Goal: Information Seeking & Learning: Learn about a topic

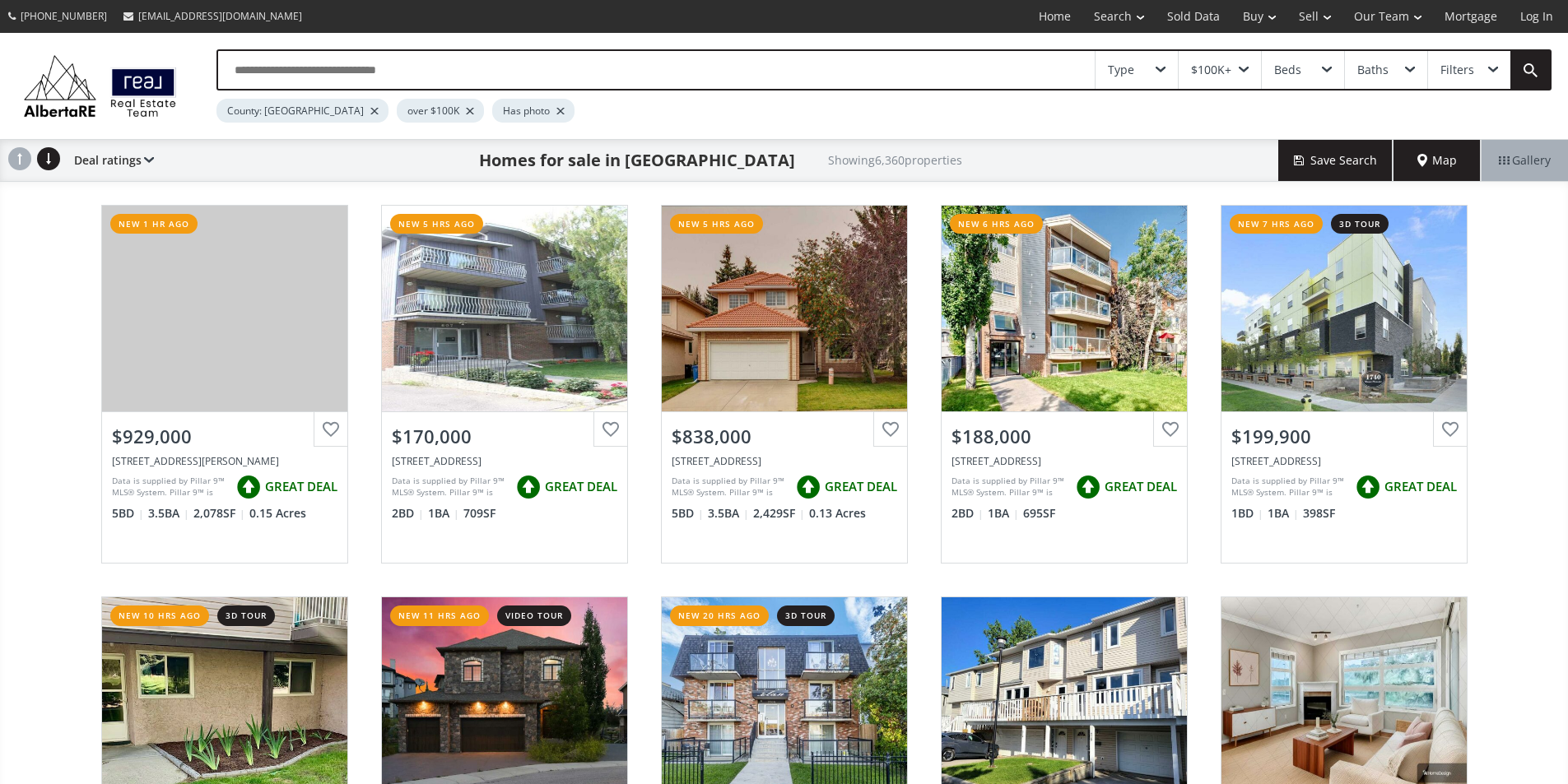
click at [1429, 168] on span "Map" at bounding box center [1437, 160] width 40 height 16
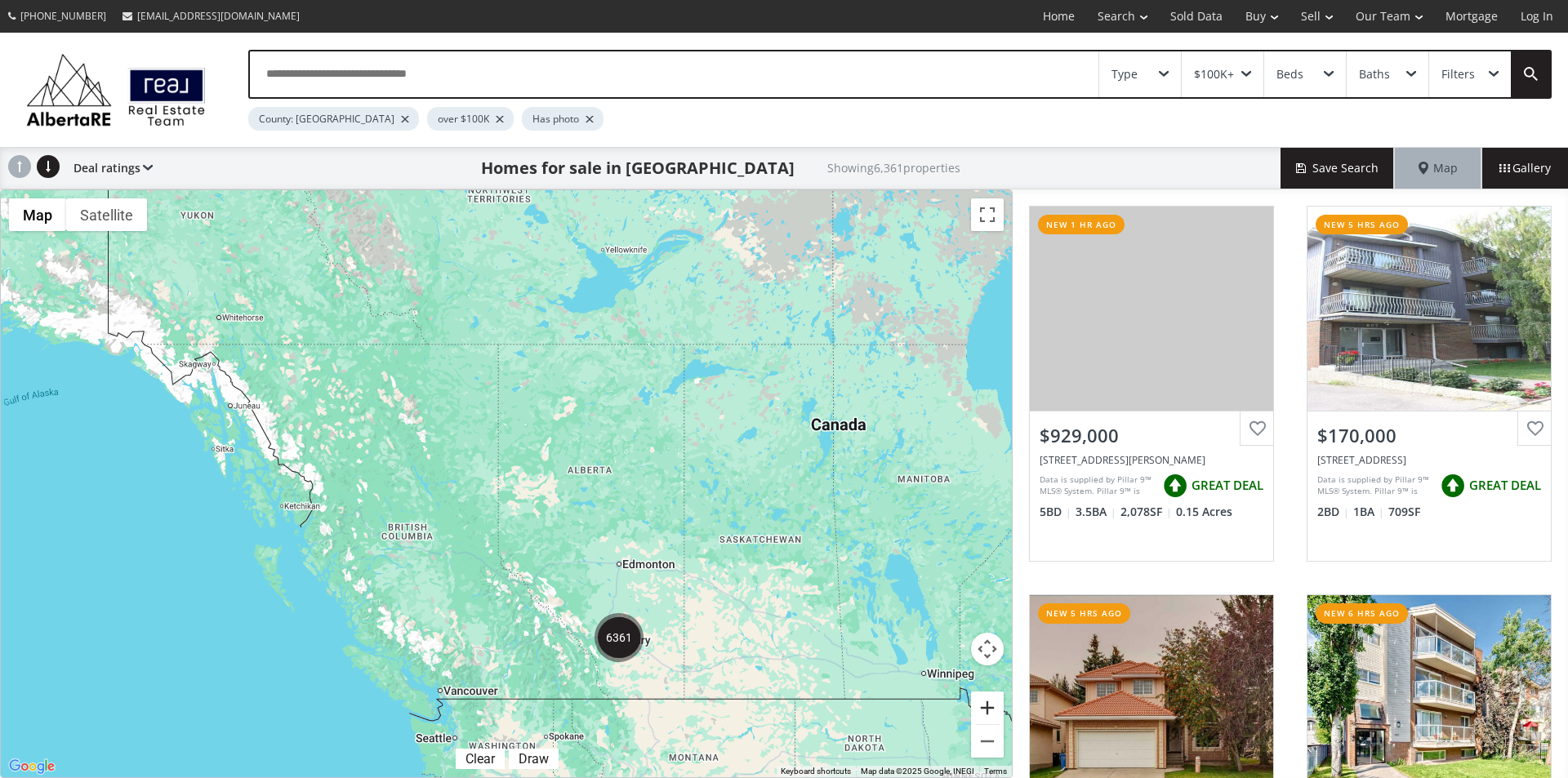
click at [996, 708] on button "Zoom in" at bounding box center [987, 708] width 33 height 32
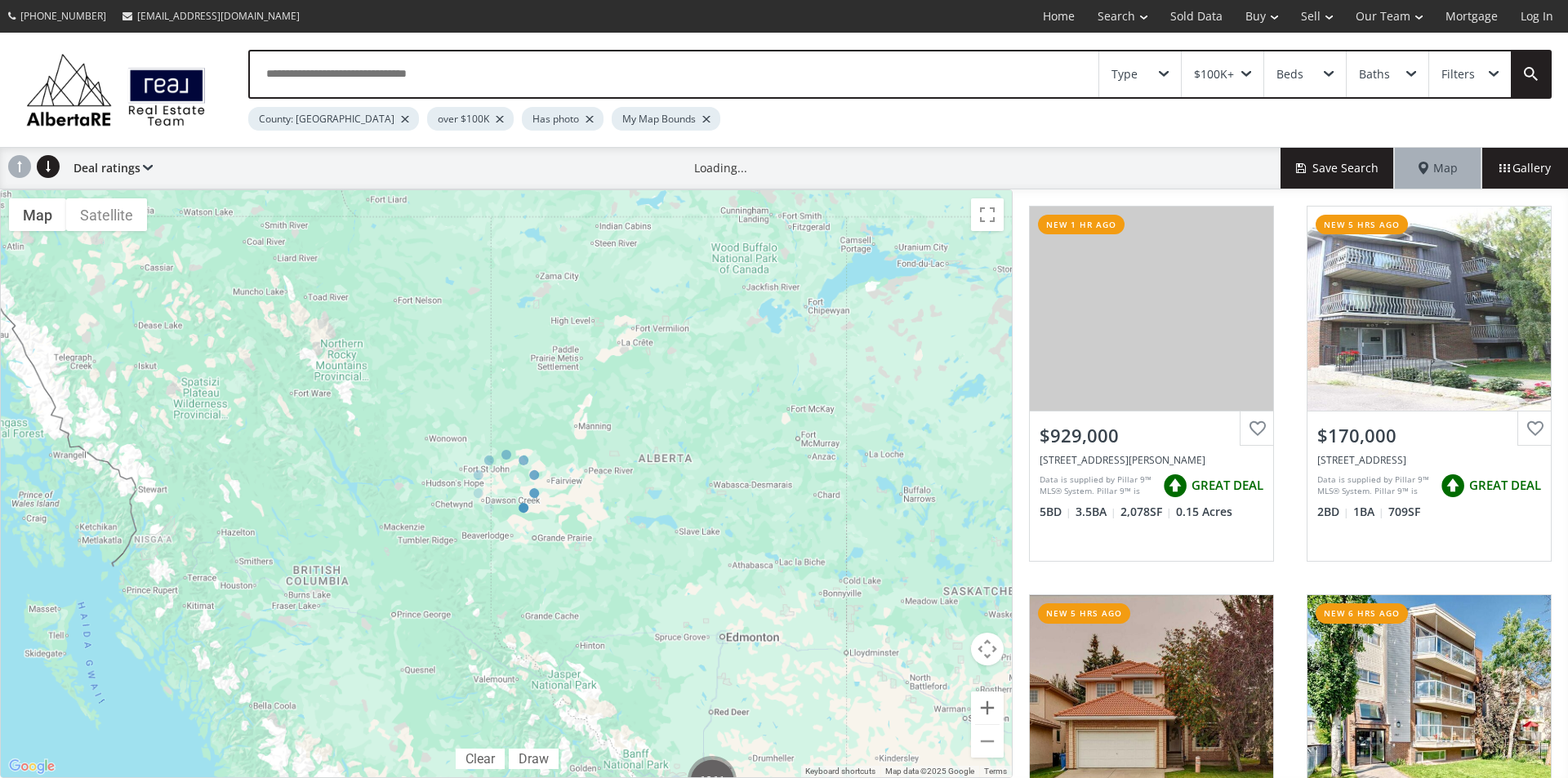
click at [996, 708] on div at bounding box center [506, 484] width 1013 height 588
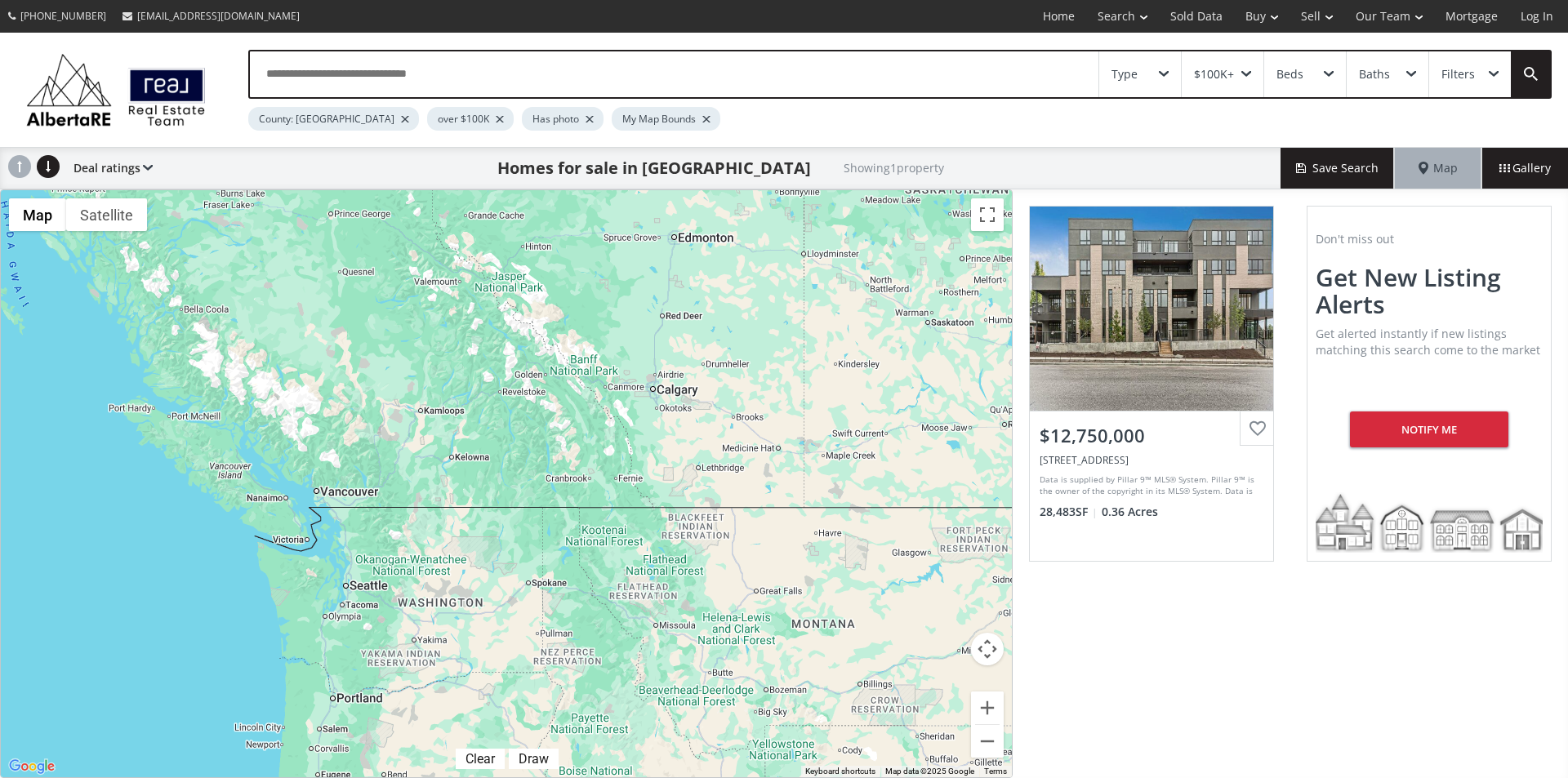
drag, startPoint x: 834, startPoint y: 675, endPoint x: 776, endPoint y: 265, distance: 414.1
click at [776, 265] on div "$12.75M" at bounding box center [506, 483] width 1011 height 587
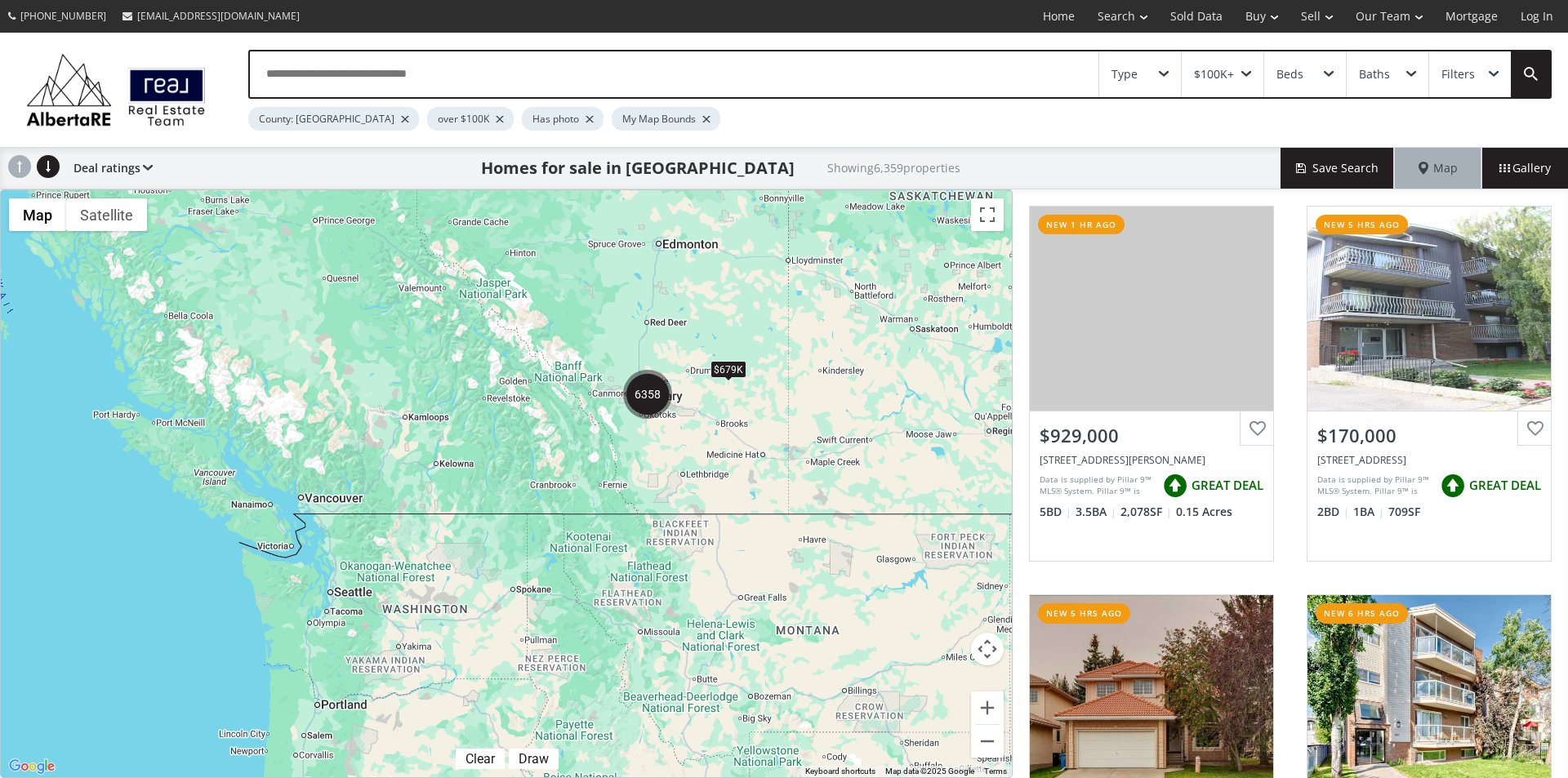
drag, startPoint x: 928, startPoint y: 469, endPoint x: 884, endPoint y: 486, distance: 47.2
click at [884, 486] on div "$679K" at bounding box center [506, 483] width 1011 height 587
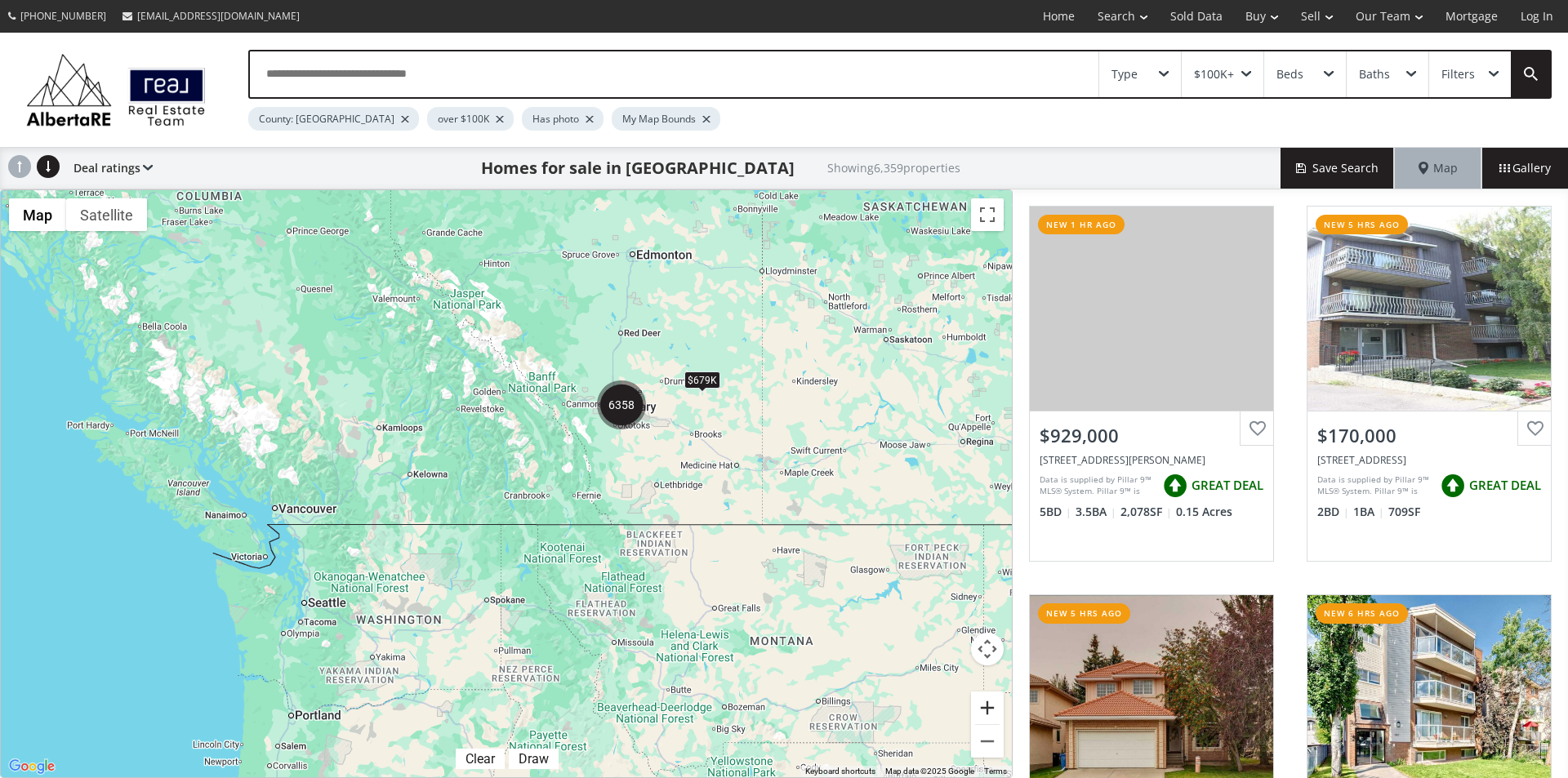
click at [990, 706] on button "Zoom in" at bounding box center [987, 708] width 33 height 32
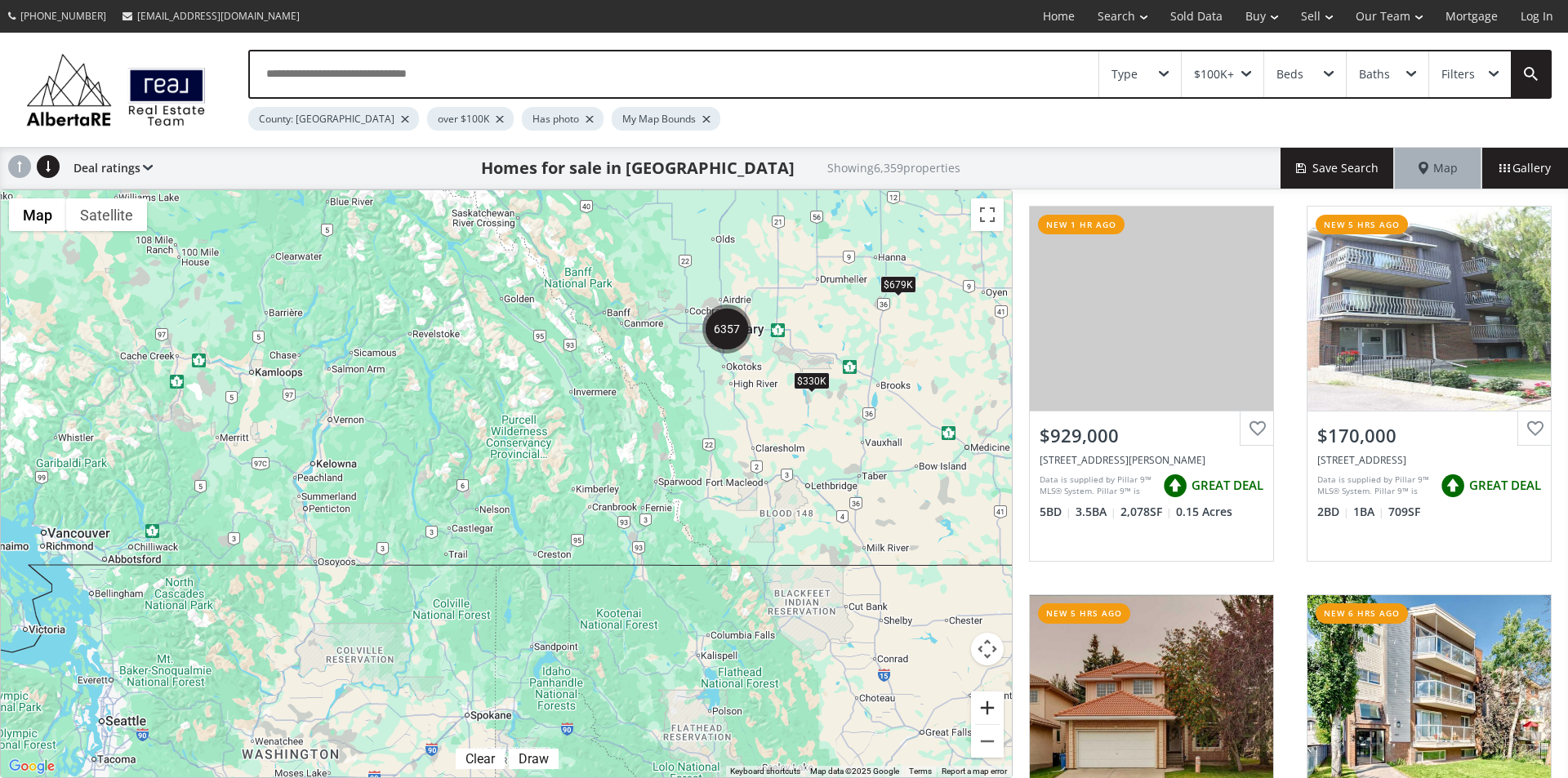
click at [990, 705] on button "Zoom in" at bounding box center [987, 708] width 33 height 32
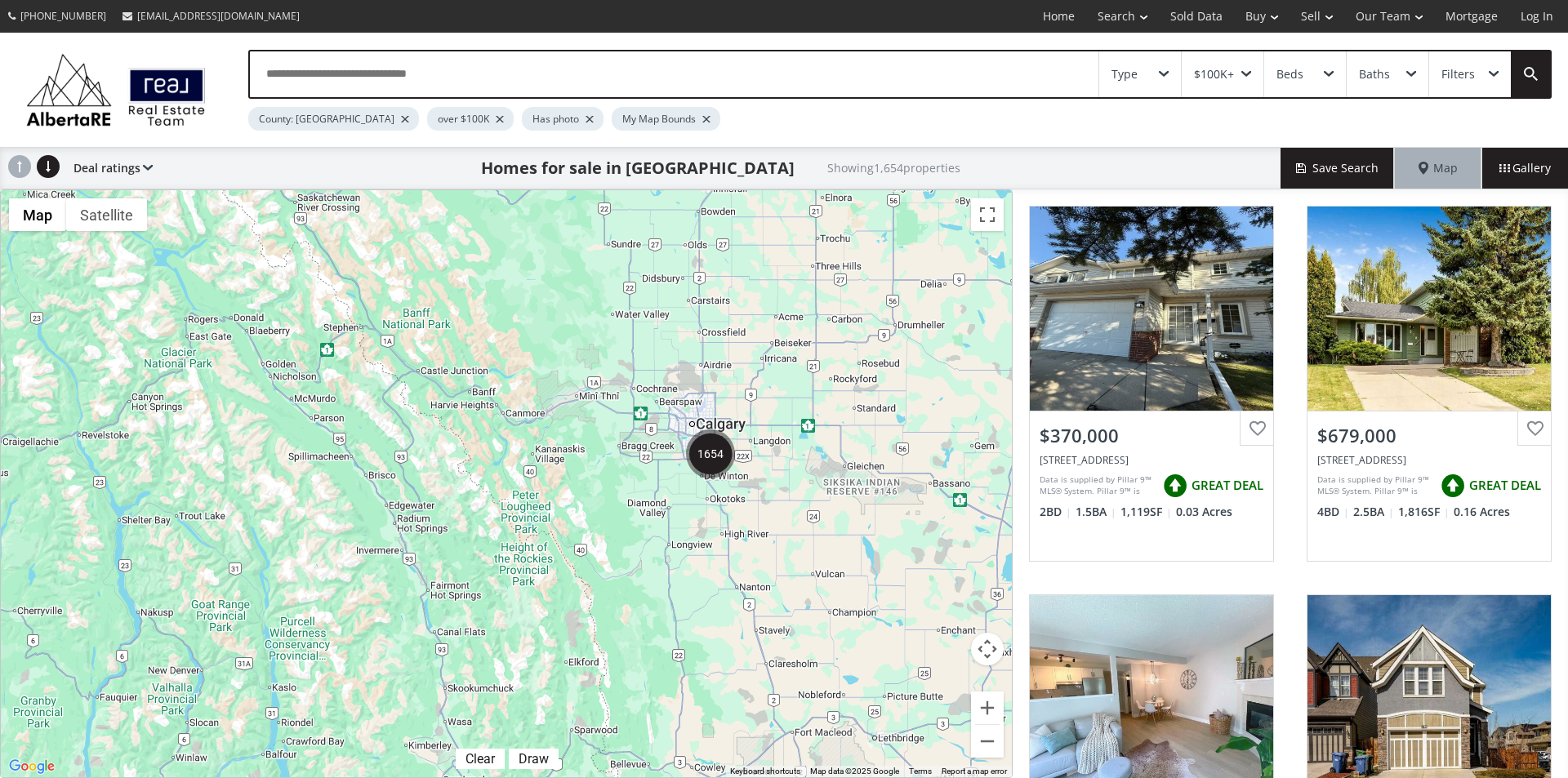
drag, startPoint x: 929, startPoint y: 353, endPoint x: 694, endPoint y: 609, distance: 347.5
click at [694, 609] on div at bounding box center [506, 483] width 1011 height 587
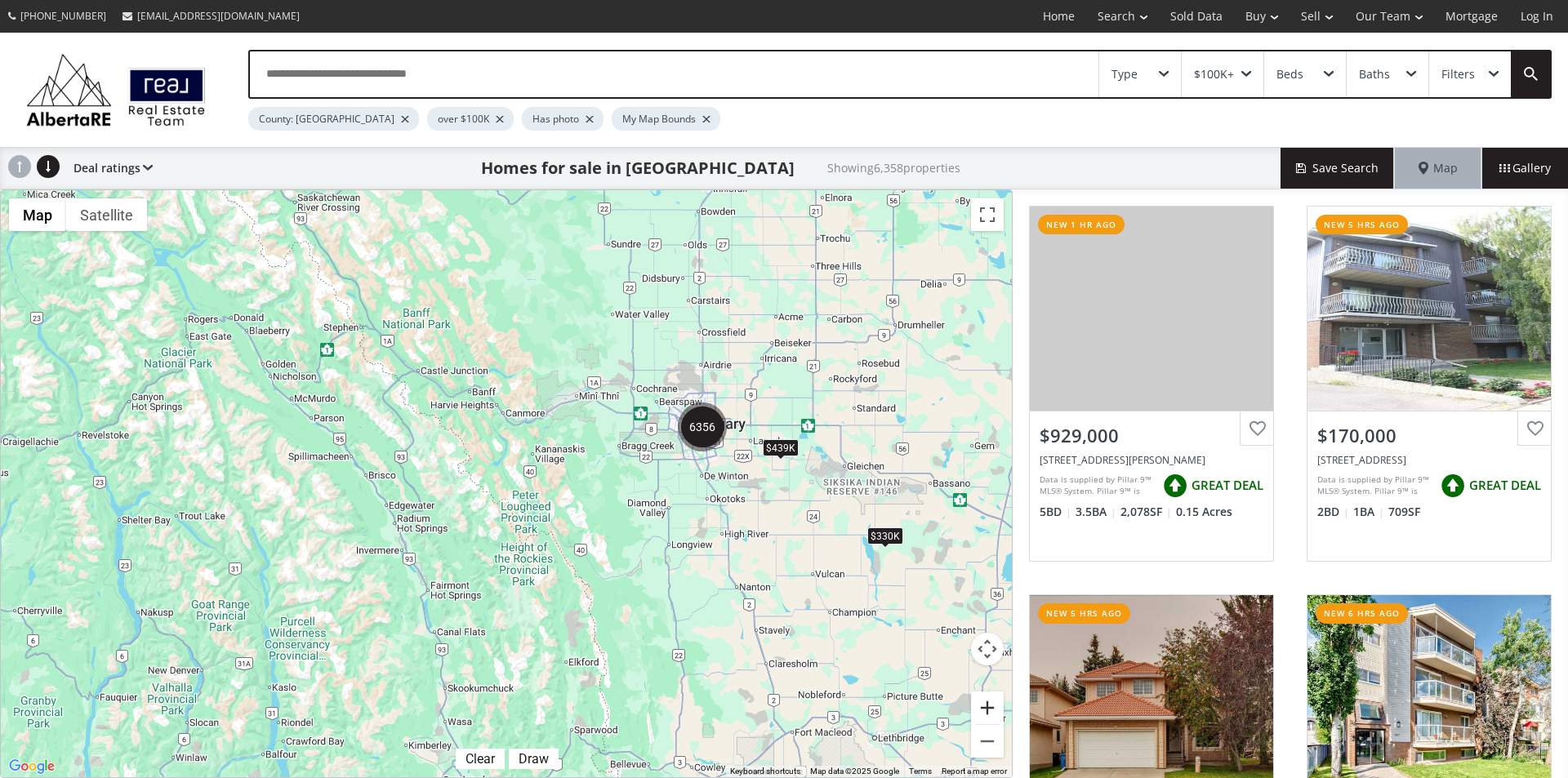
click at [988, 705] on button "Zoom in" at bounding box center [987, 708] width 33 height 32
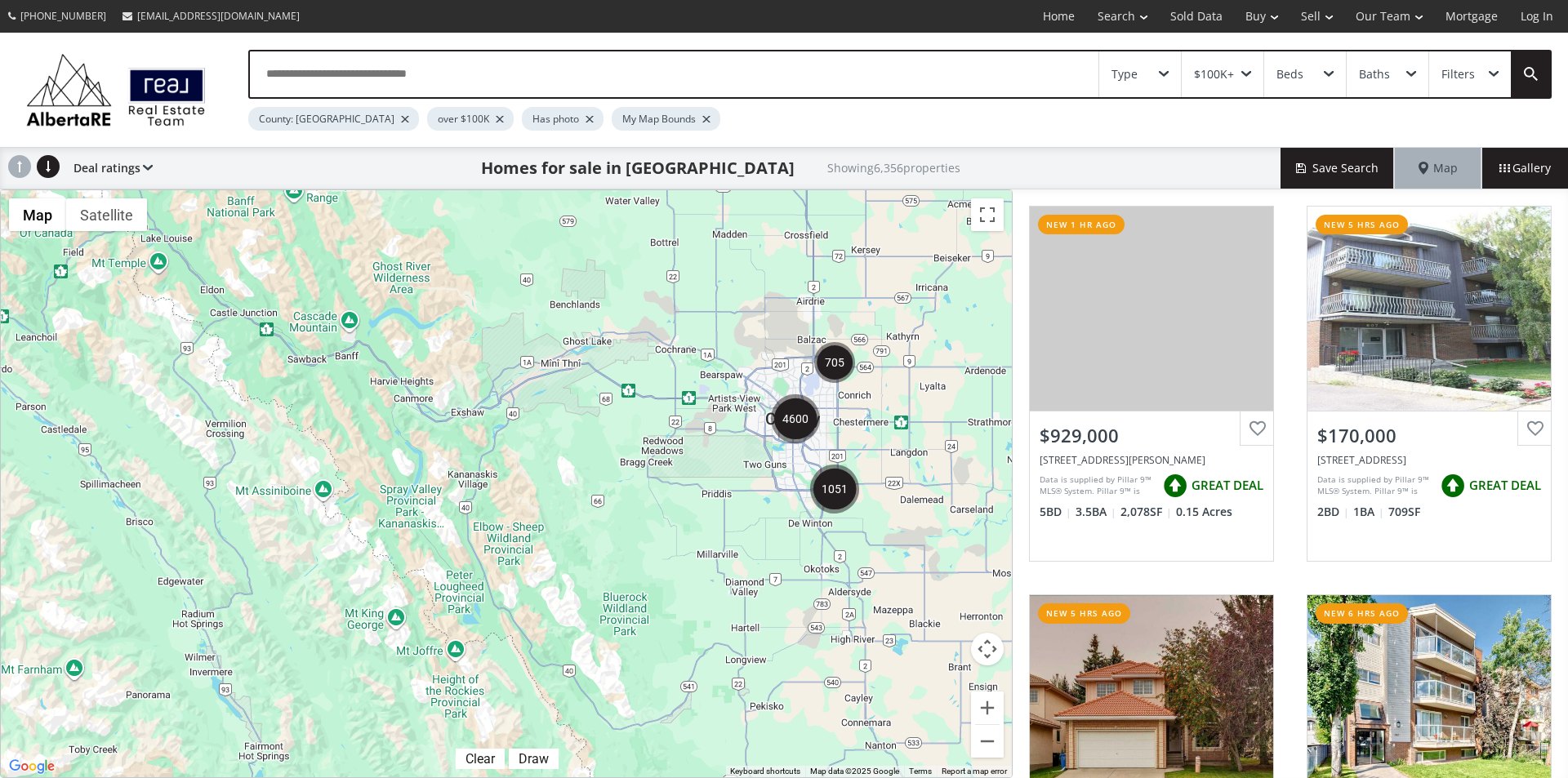
drag, startPoint x: 930, startPoint y: 486, endPoint x: 837, endPoint y: 548, distance: 111.8
click at [837, 548] on div at bounding box center [506, 483] width 1011 height 587
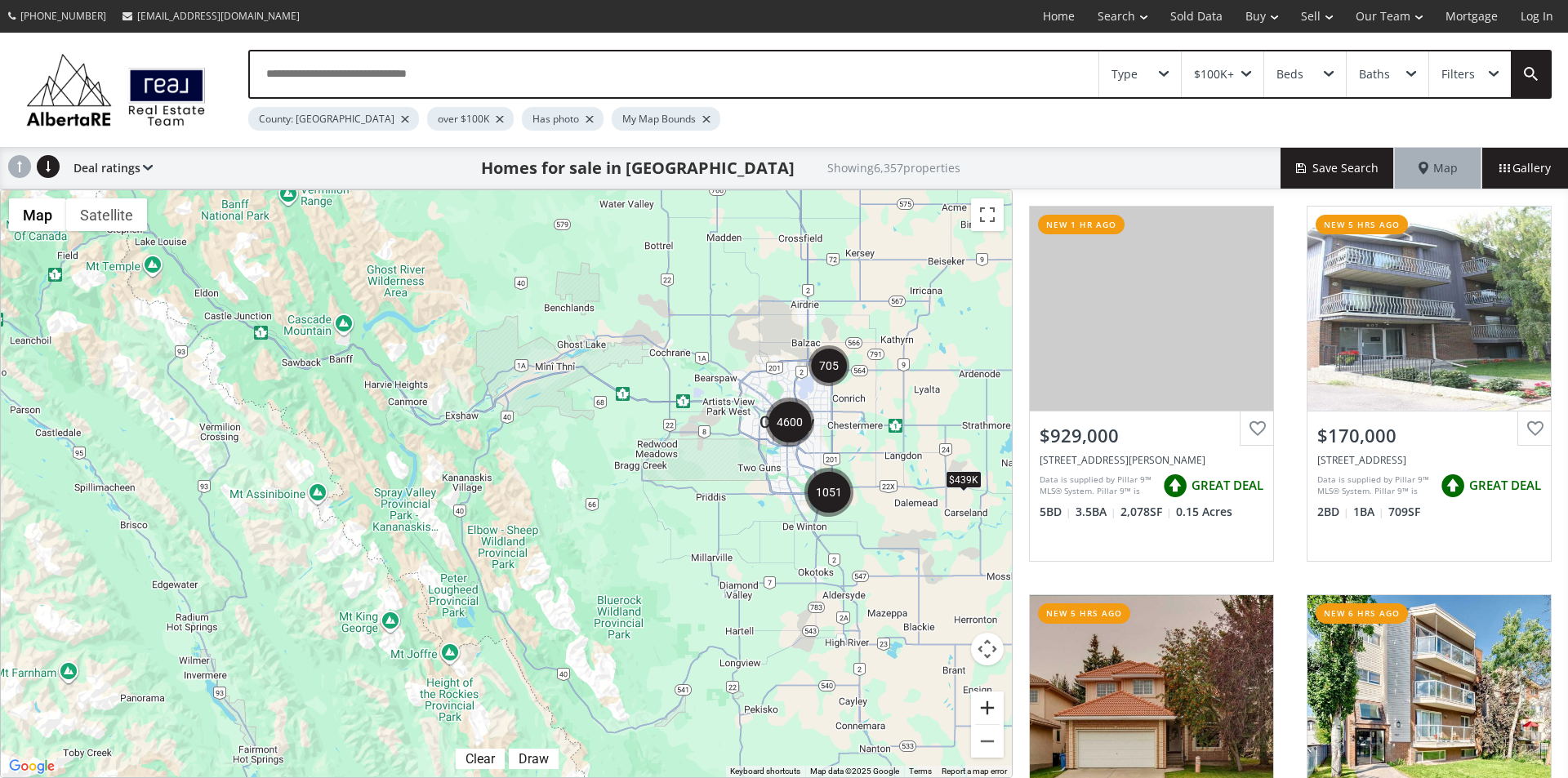
click at [990, 699] on button "Zoom in" at bounding box center [987, 708] width 33 height 32
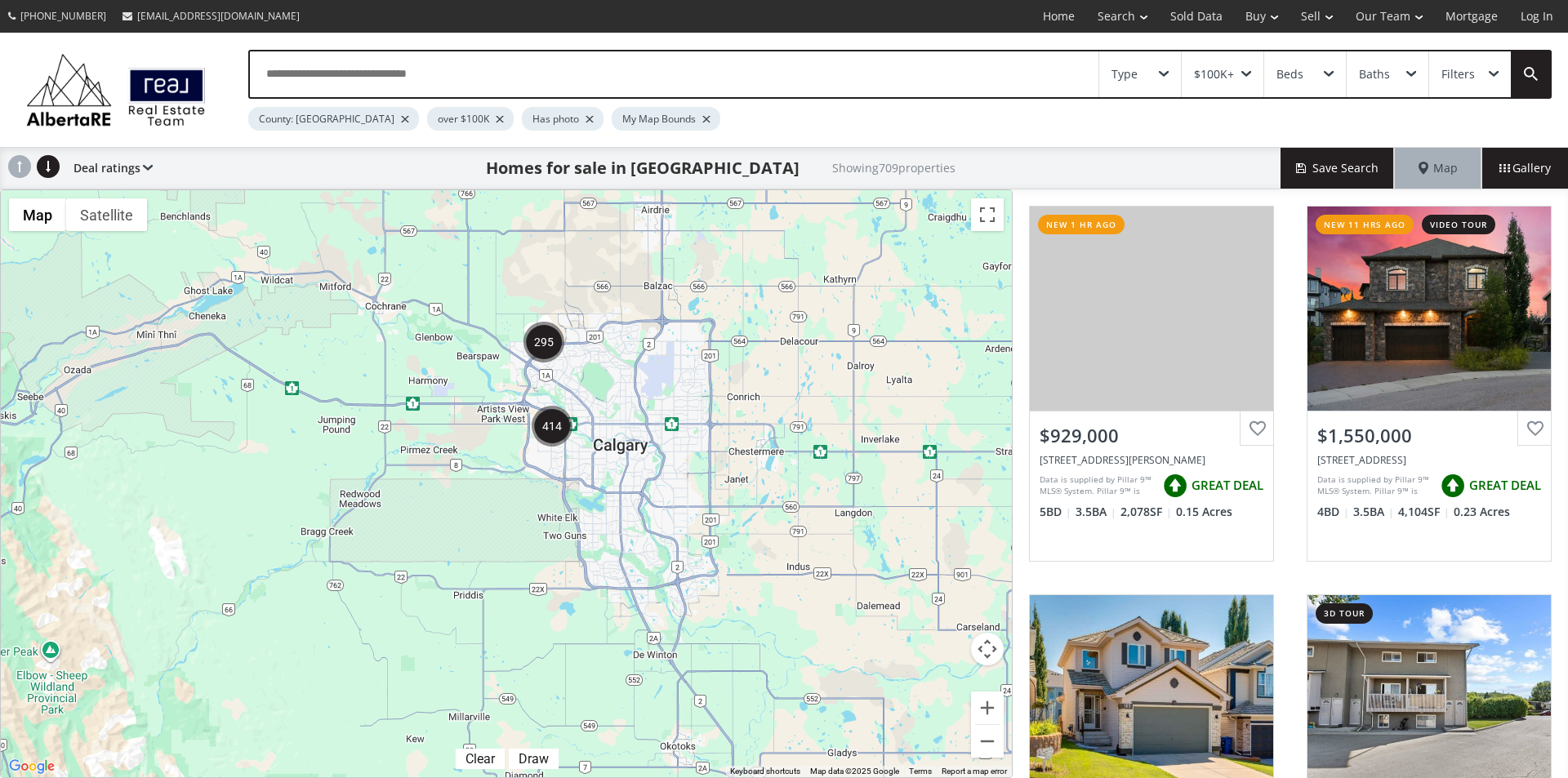
drag, startPoint x: 916, startPoint y: 459, endPoint x: 463, endPoint y: 545, distance: 461.1
click at [463, 545] on div at bounding box center [506, 483] width 1011 height 587
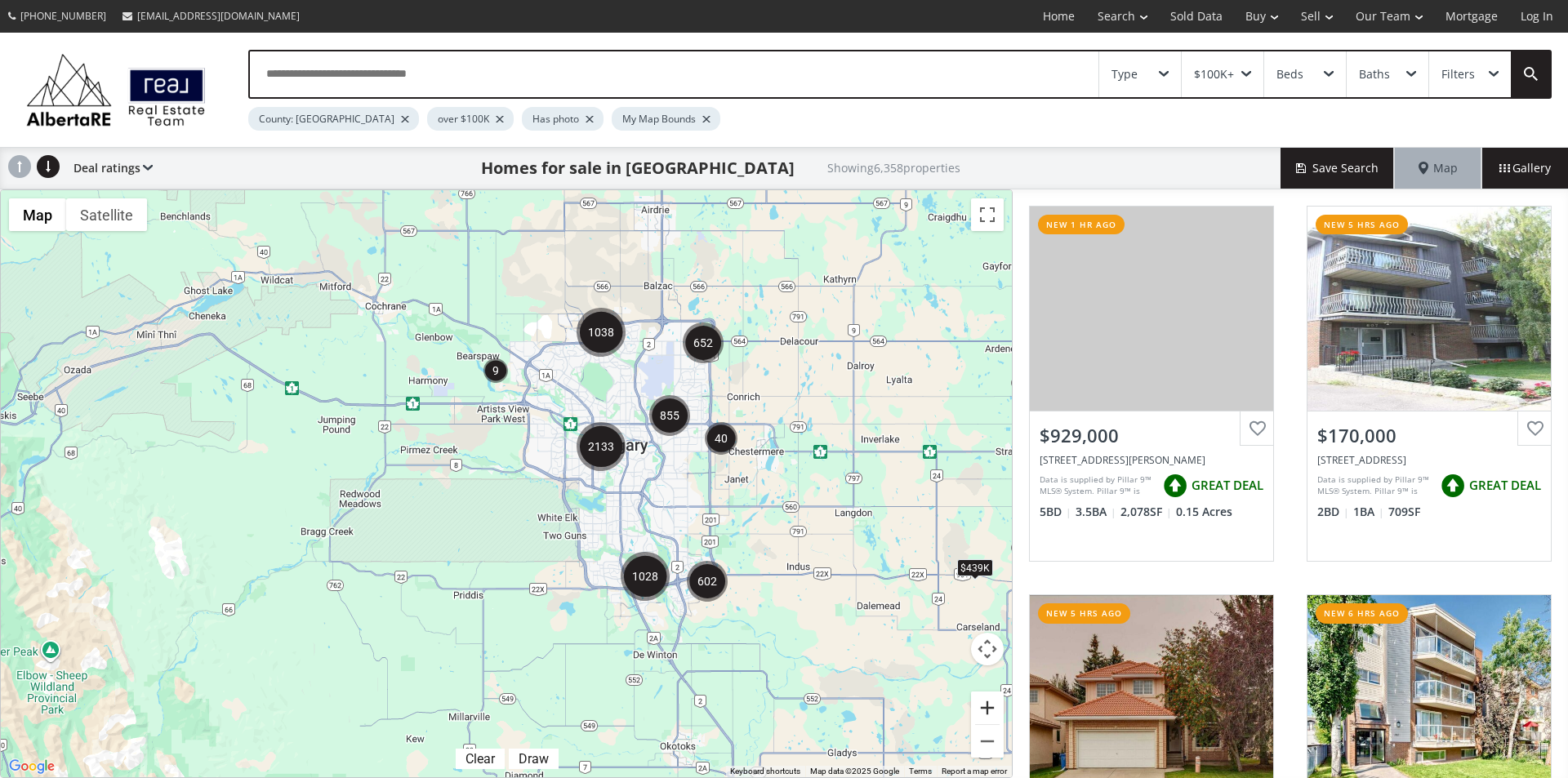
click at [984, 704] on button "Zoom in" at bounding box center [987, 708] width 33 height 32
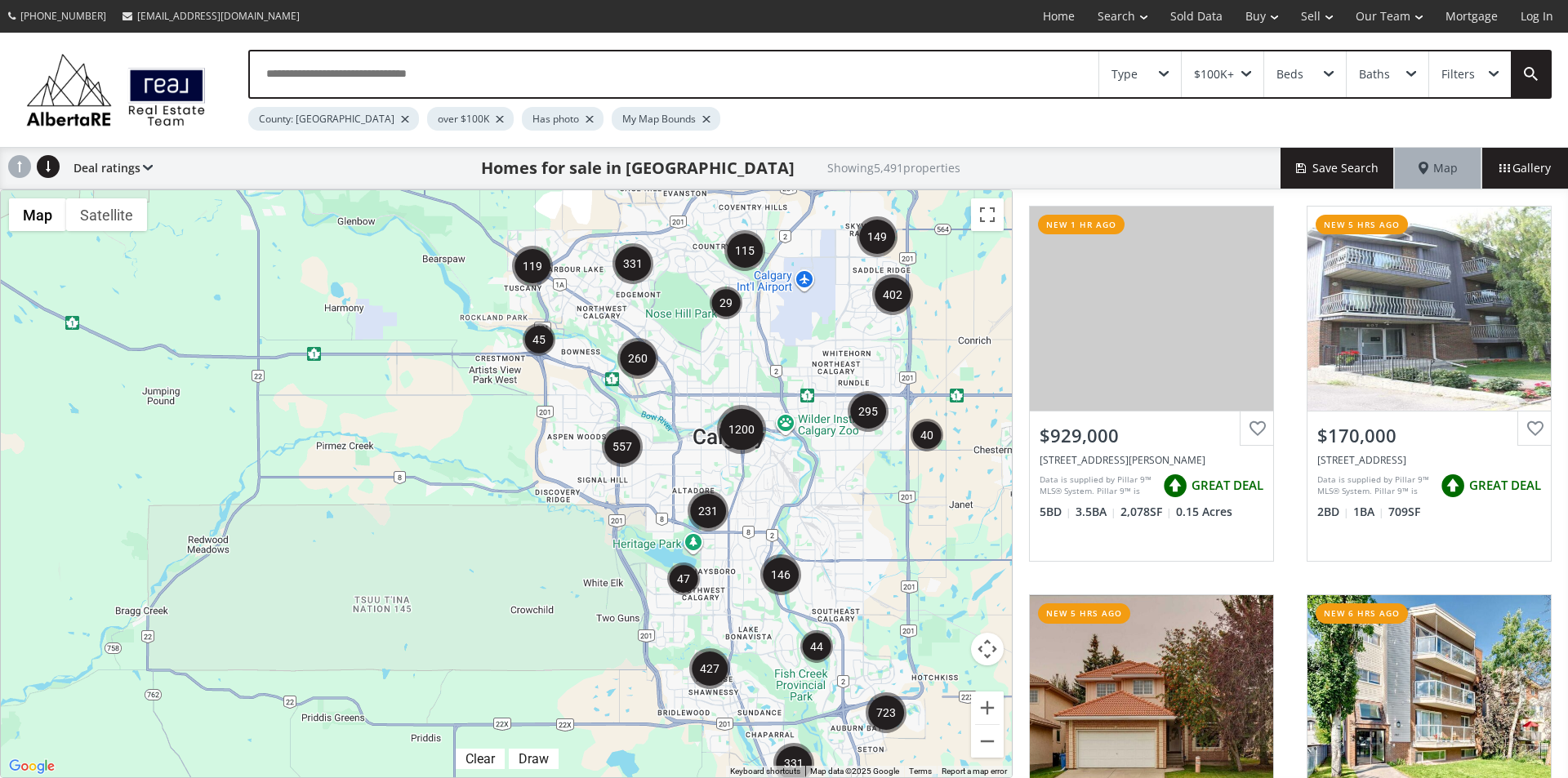
drag, startPoint x: 864, startPoint y: 428, endPoint x: 853, endPoint y: 481, distance: 54.1
click at [853, 481] on div at bounding box center [506, 483] width 1011 height 587
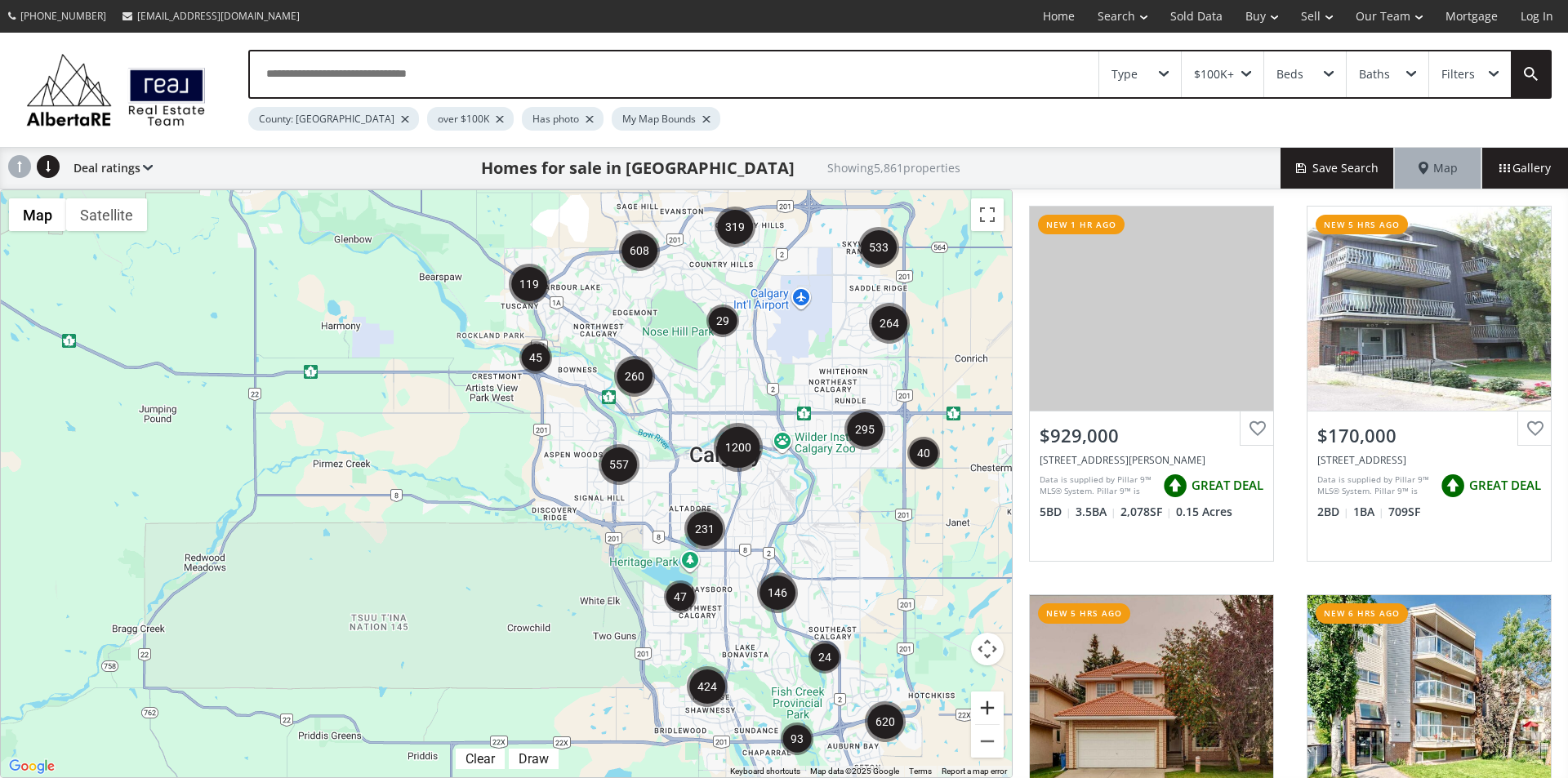
click at [987, 706] on button "Zoom in" at bounding box center [987, 708] width 33 height 32
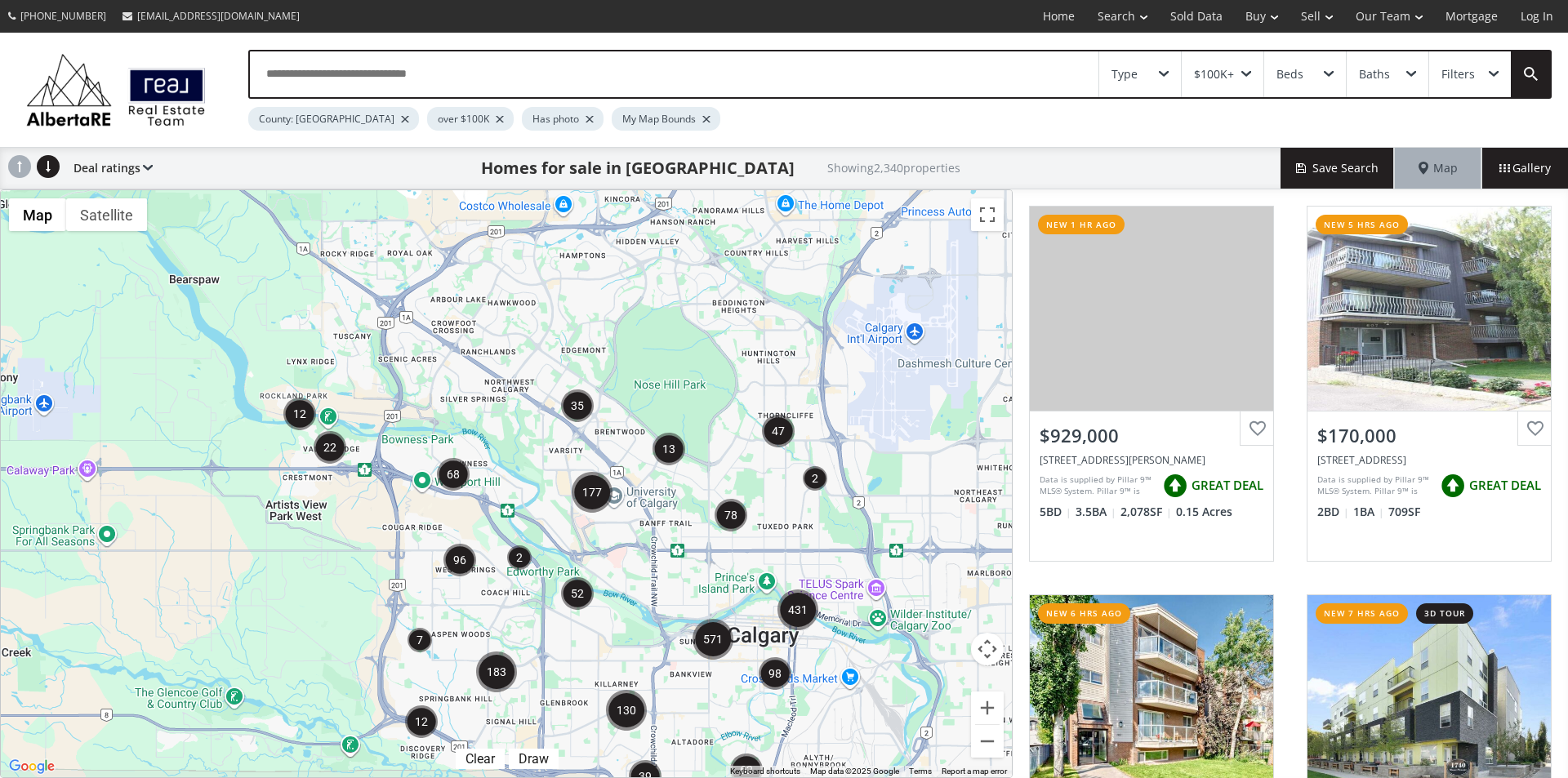
drag, startPoint x: 944, startPoint y: 326, endPoint x: 770, endPoint y: 521, distance: 261.3
click at [770, 521] on div at bounding box center [506, 483] width 1011 height 587
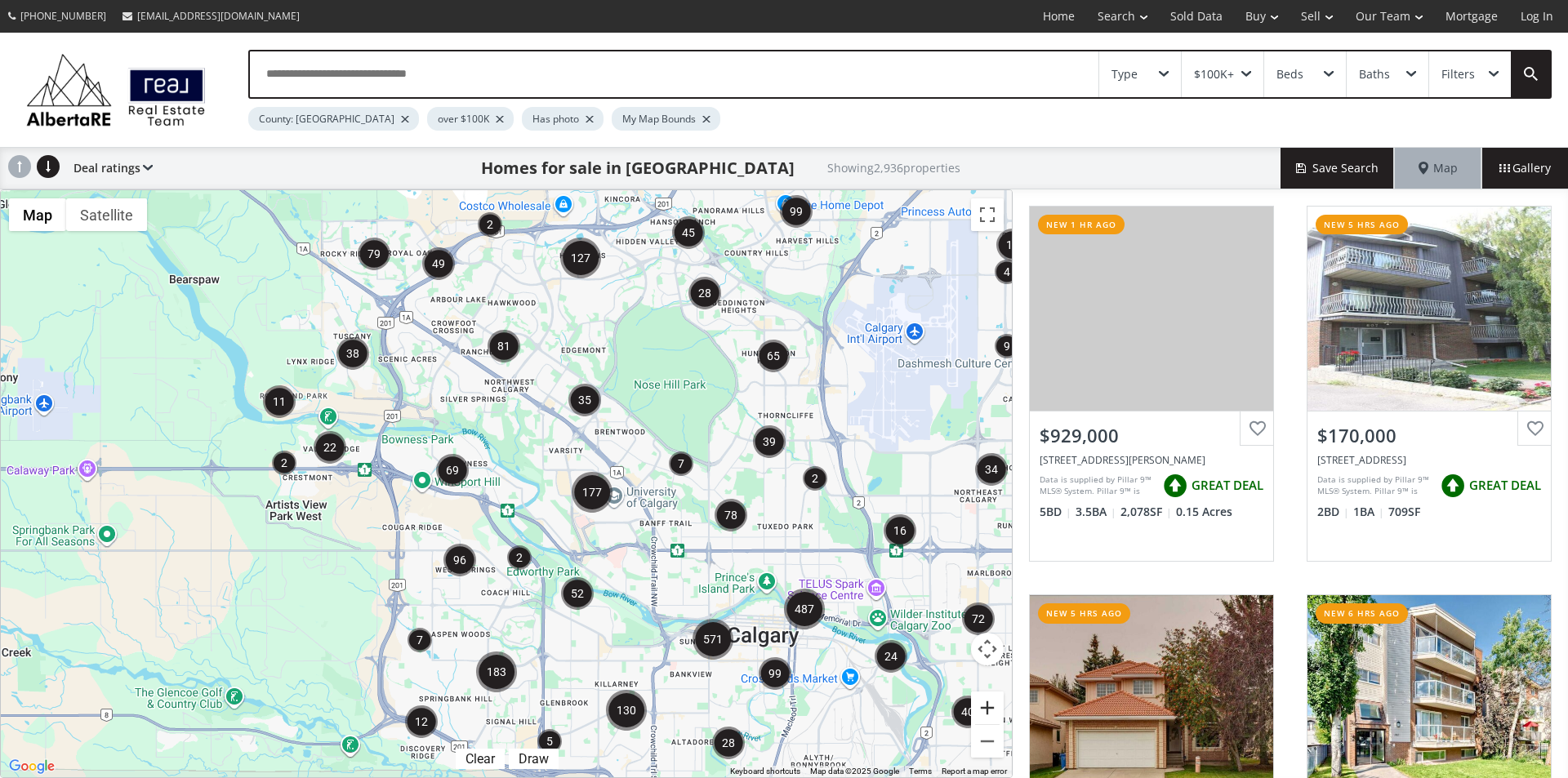
click at [1000, 697] on button "Zoom in" at bounding box center [987, 708] width 33 height 32
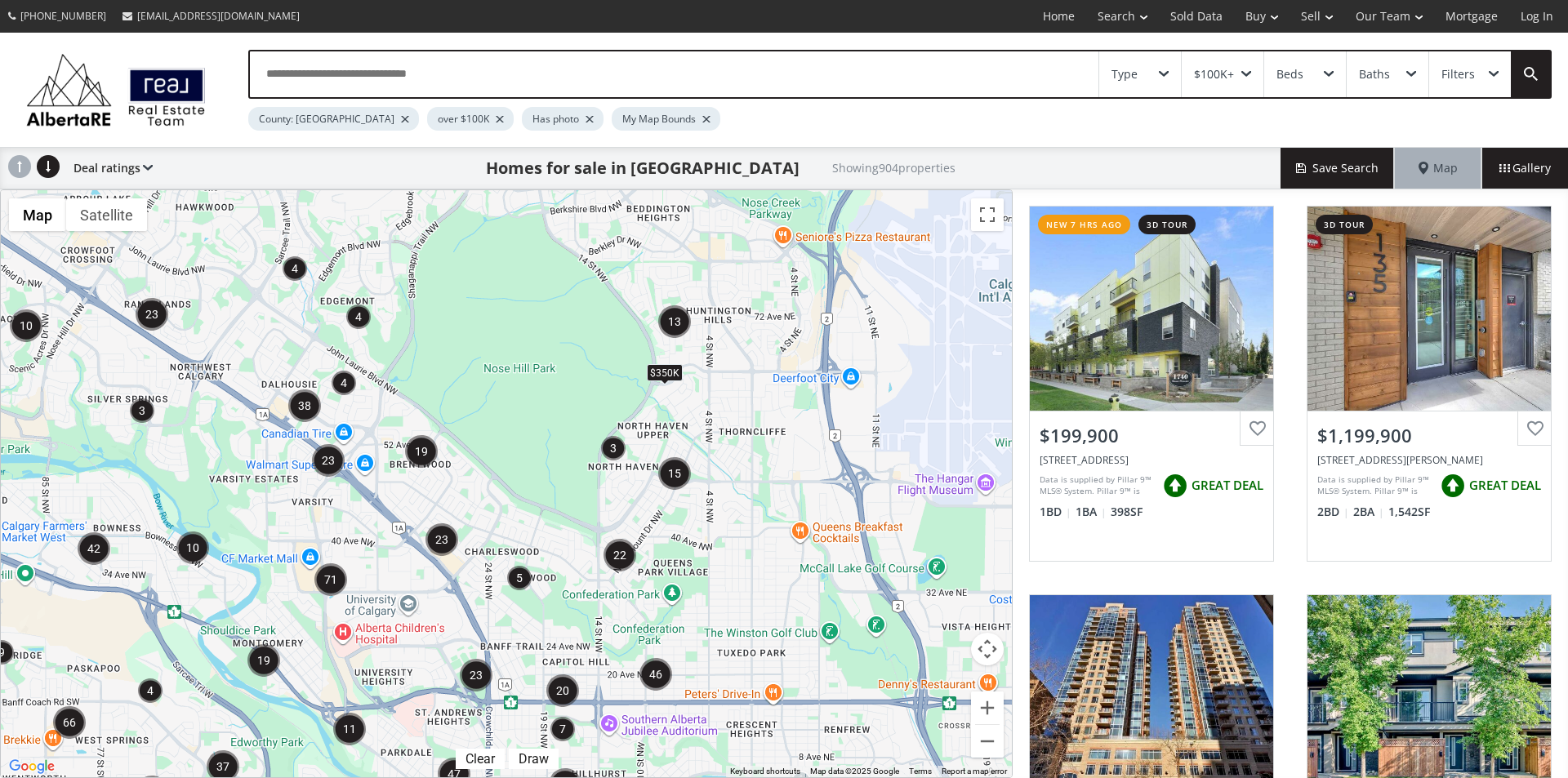
drag, startPoint x: 953, startPoint y: 409, endPoint x: 637, endPoint y: 496, distance: 327.8
click at [637, 496] on div "$1.2M $1.35M $350K" at bounding box center [506, 483] width 1011 height 587
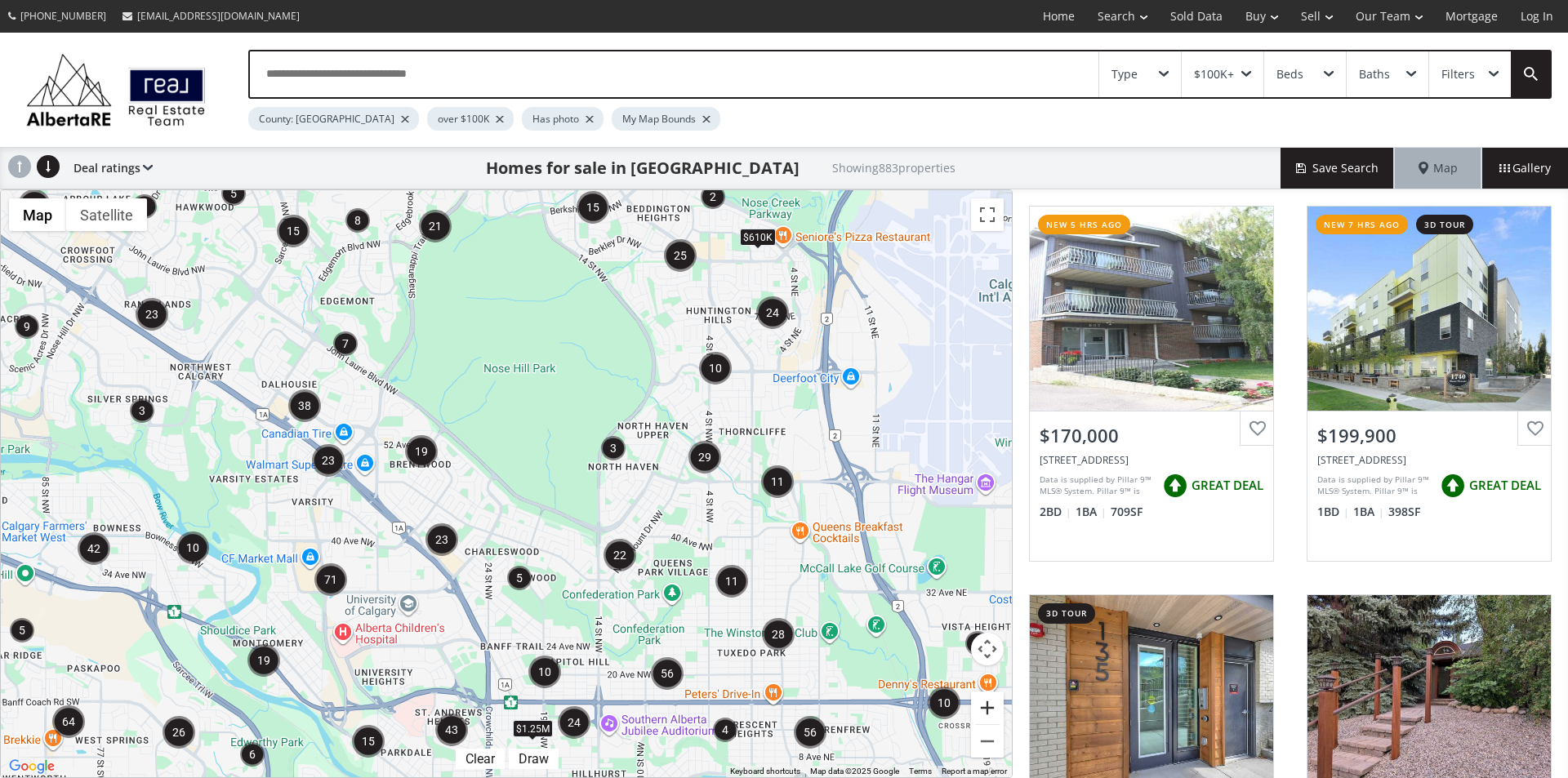
click at [994, 700] on button "Zoom in" at bounding box center [987, 708] width 33 height 32
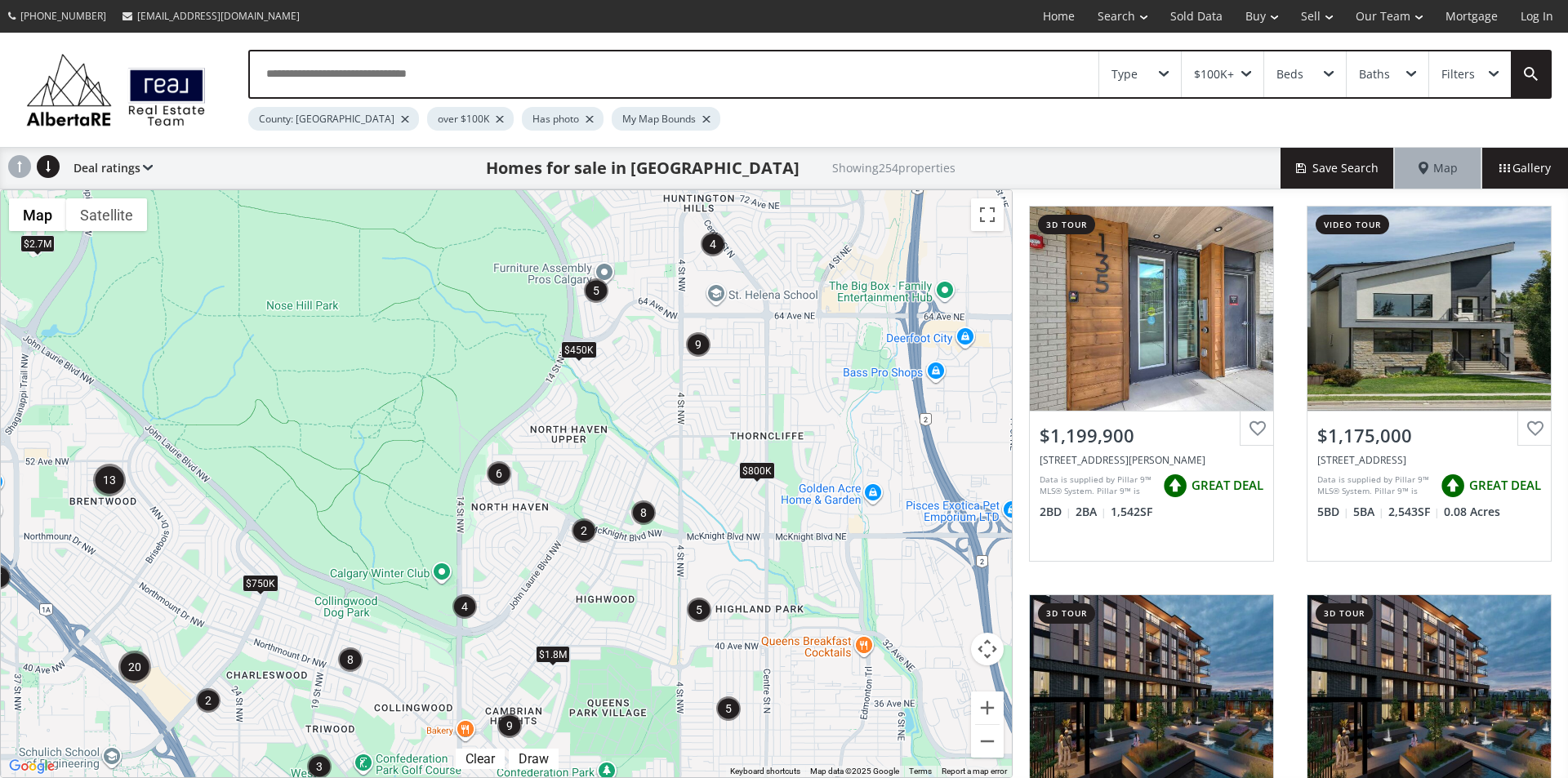
drag, startPoint x: 954, startPoint y: 352, endPoint x: 721, endPoint y: 411, distance: 240.4
click at [721, 411] on div "$450K $2.5M $1.8M $2.7M $750K $800K" at bounding box center [506, 483] width 1011 height 587
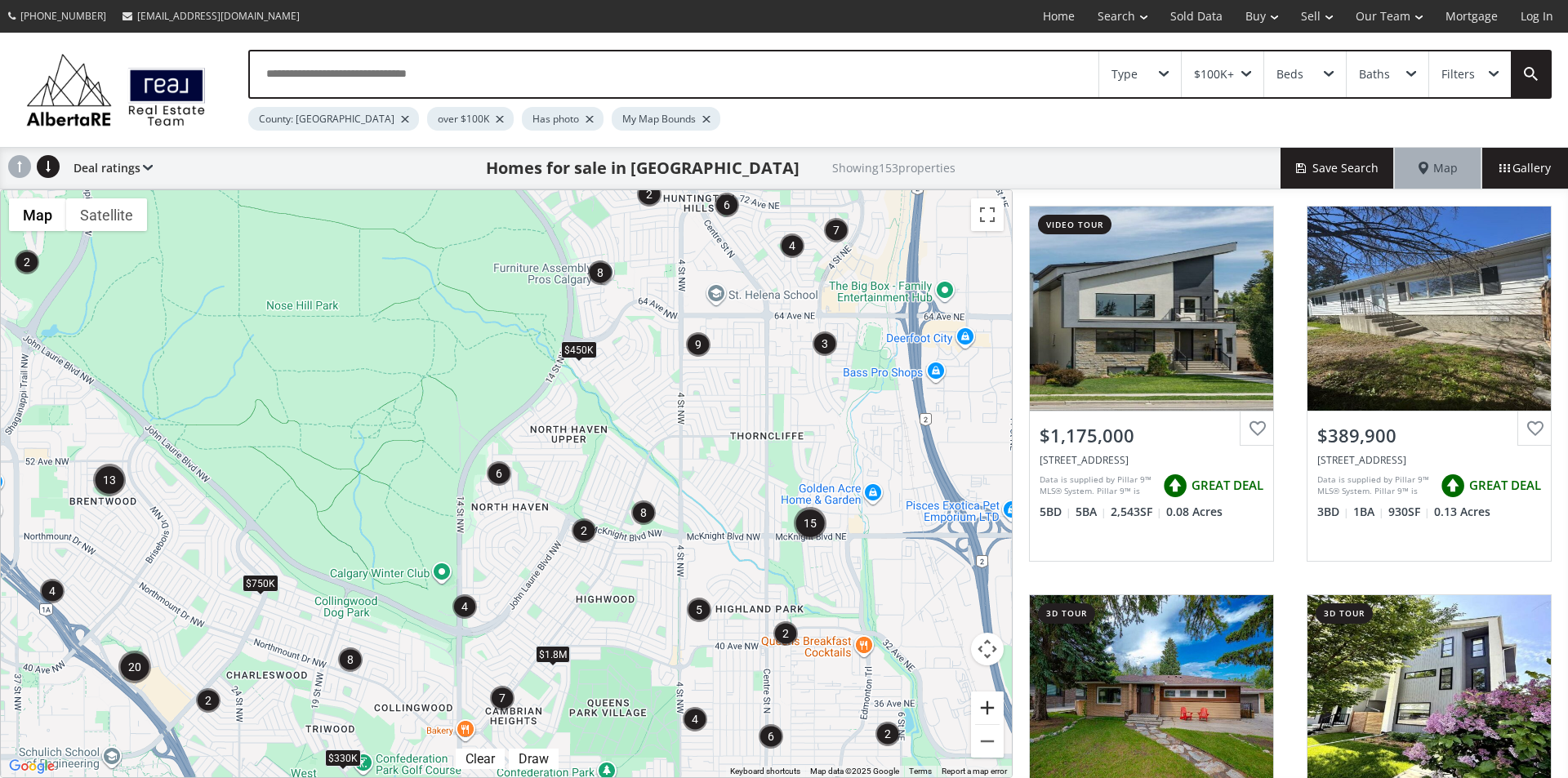
click at [991, 708] on button "Zoom in" at bounding box center [987, 708] width 33 height 32
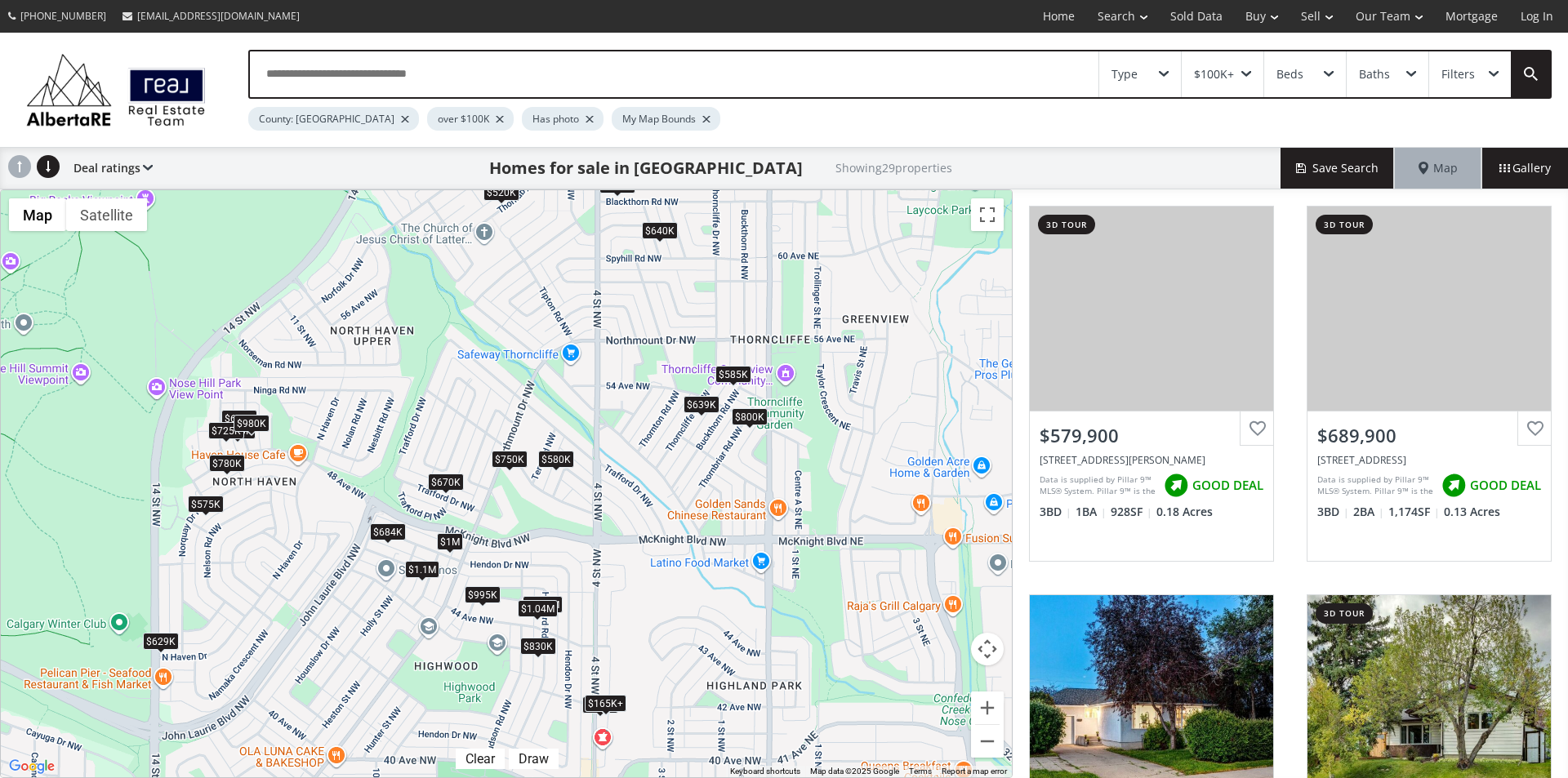
drag, startPoint x: 925, startPoint y: 530, endPoint x: 664, endPoint y: 482, distance: 265.4
click at [664, 482] on div "$580K $690K $640K $675K $575K $150K $520K $165K+ $450K $780K $585K $670K $725K …" at bounding box center [506, 483] width 1011 height 587
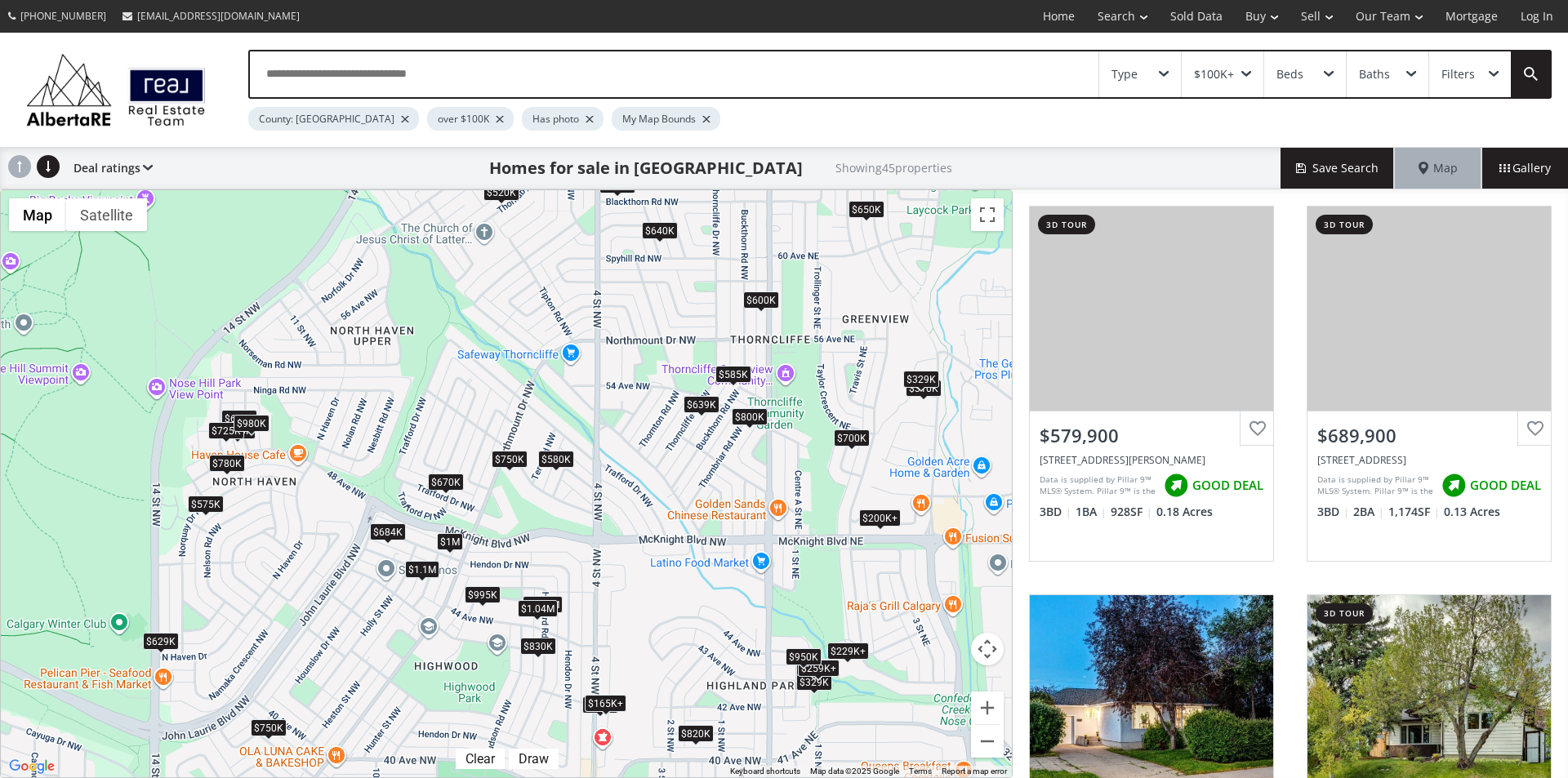
click at [757, 298] on div "$600K" at bounding box center [761, 300] width 36 height 17
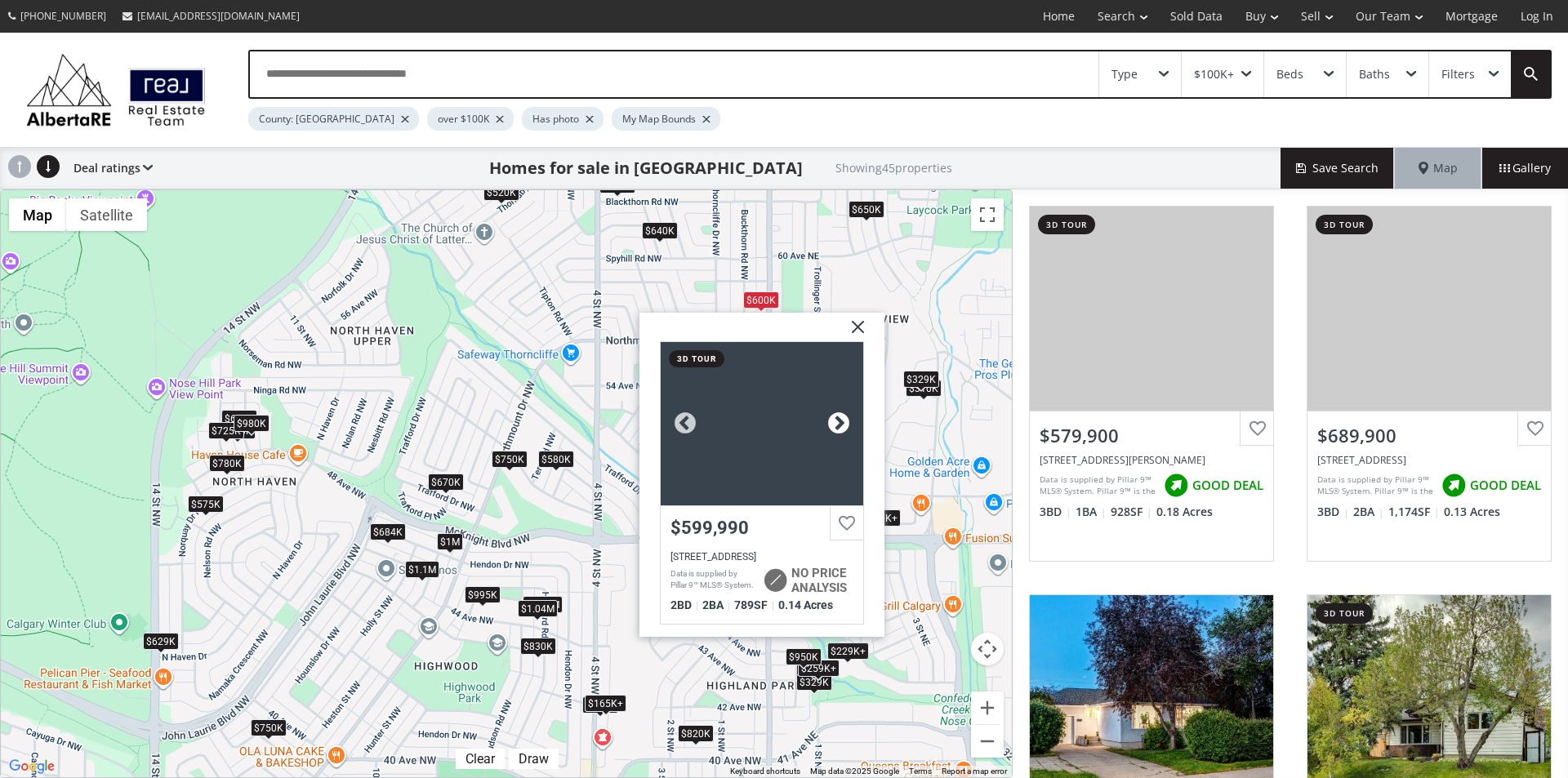
click at [837, 417] on div at bounding box center [838, 423] width 25 height 25
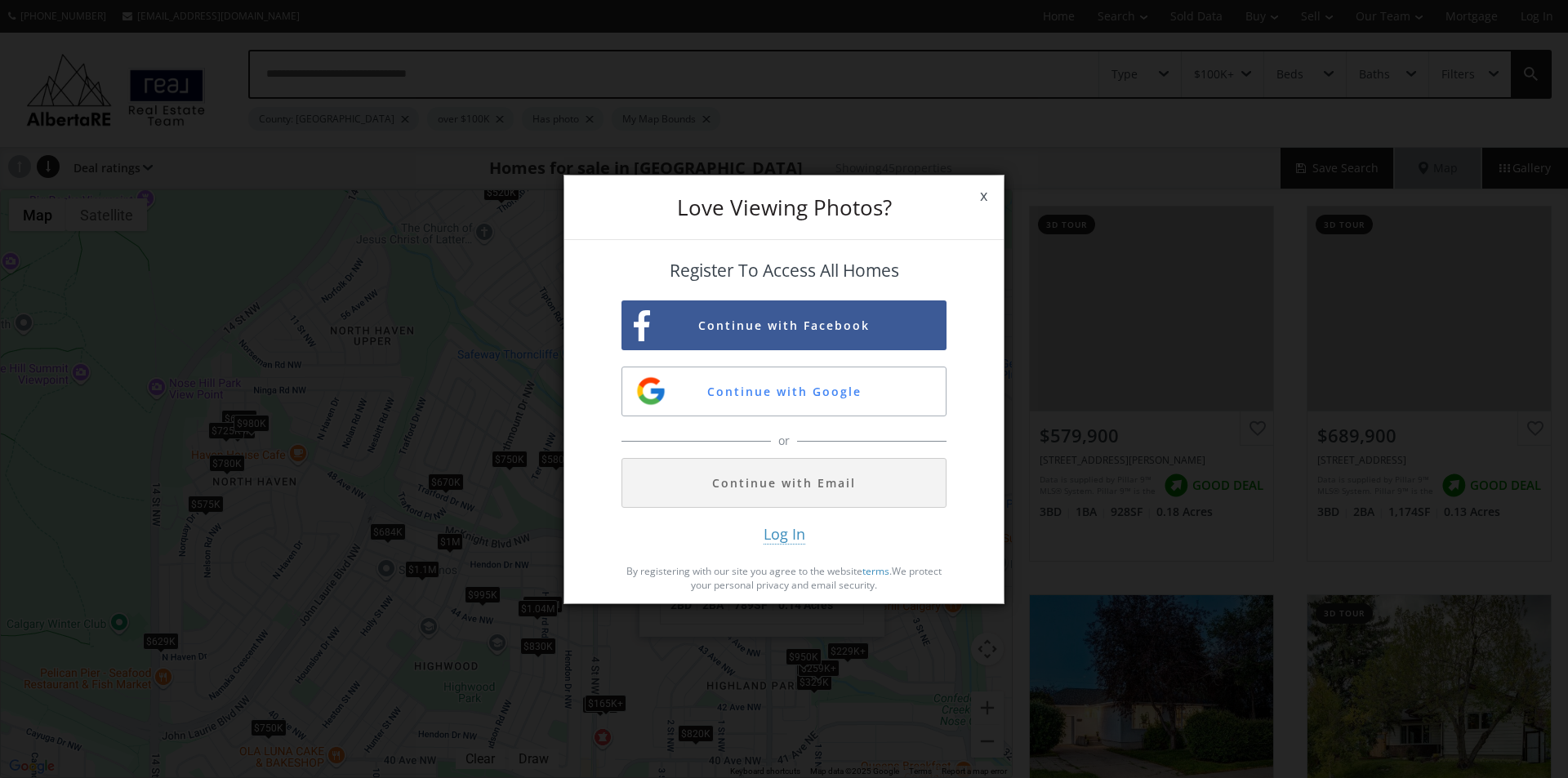
click at [984, 191] on span "x" at bounding box center [984, 195] width 40 height 45
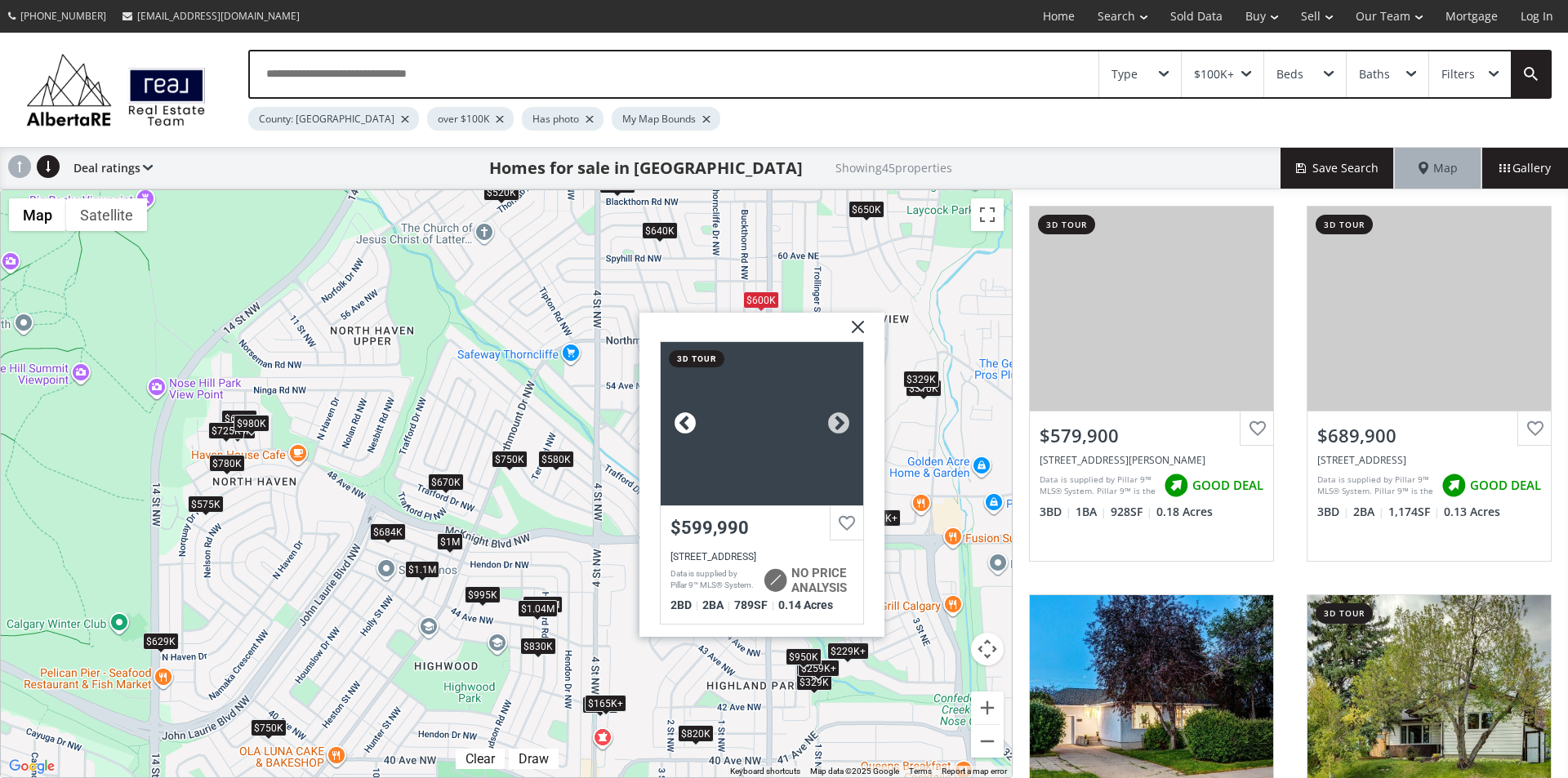
click at [682, 423] on div at bounding box center [685, 423] width 25 height 25
click at [855, 327] on img at bounding box center [852, 333] width 41 height 41
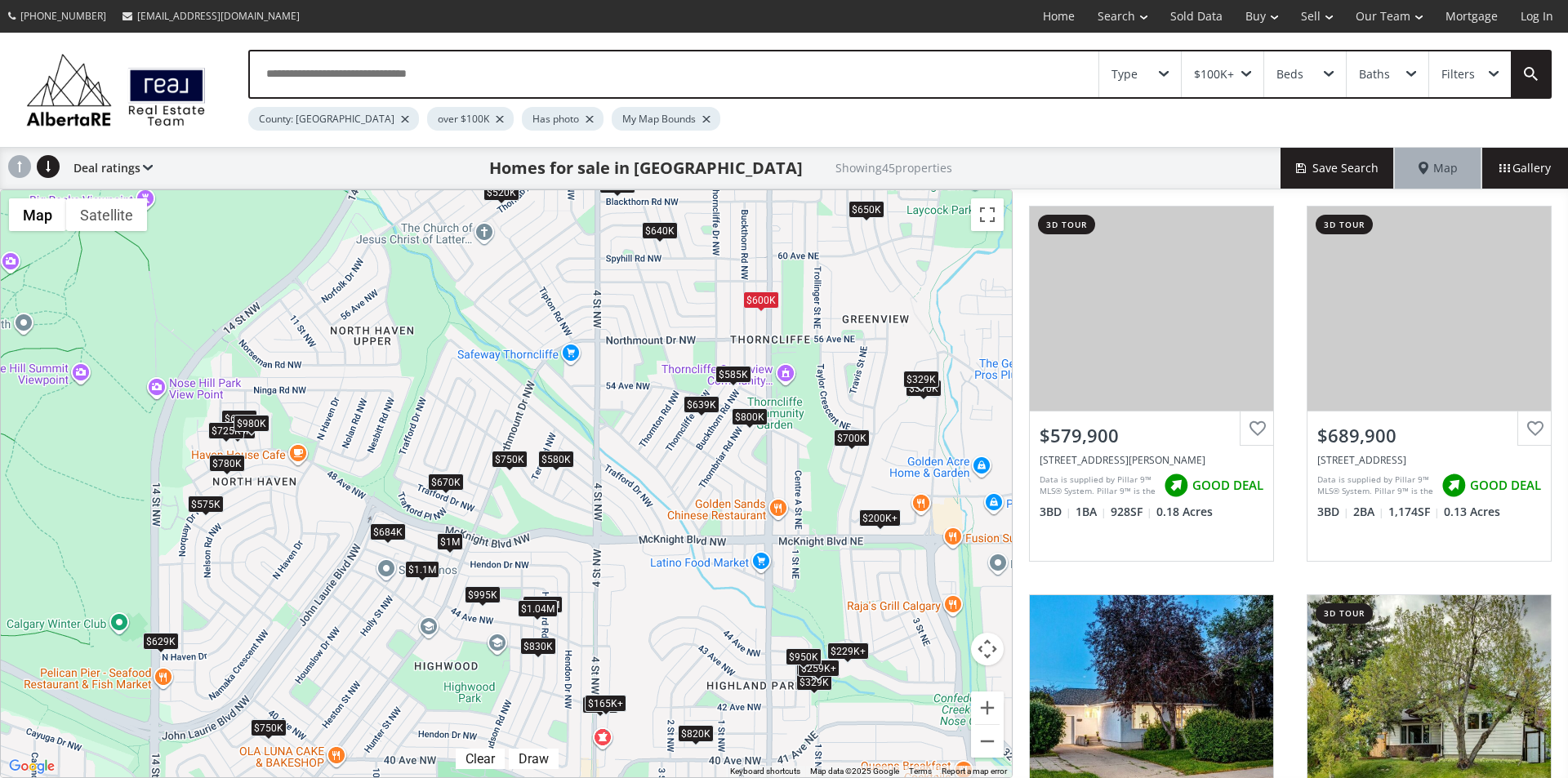
click at [920, 379] on div "$329K" at bounding box center [921, 380] width 36 height 17
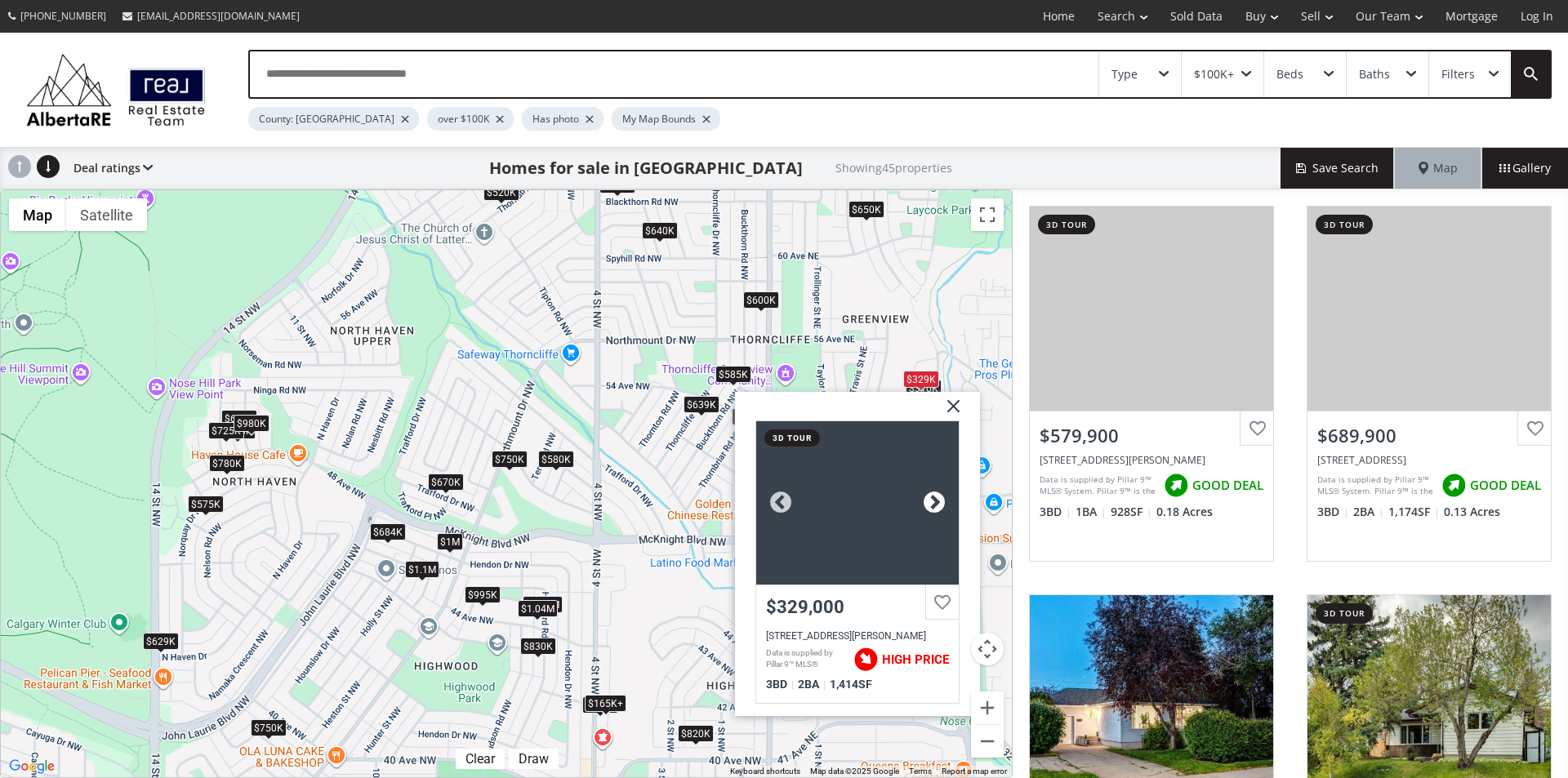
click at [940, 498] on div at bounding box center [934, 503] width 25 height 25
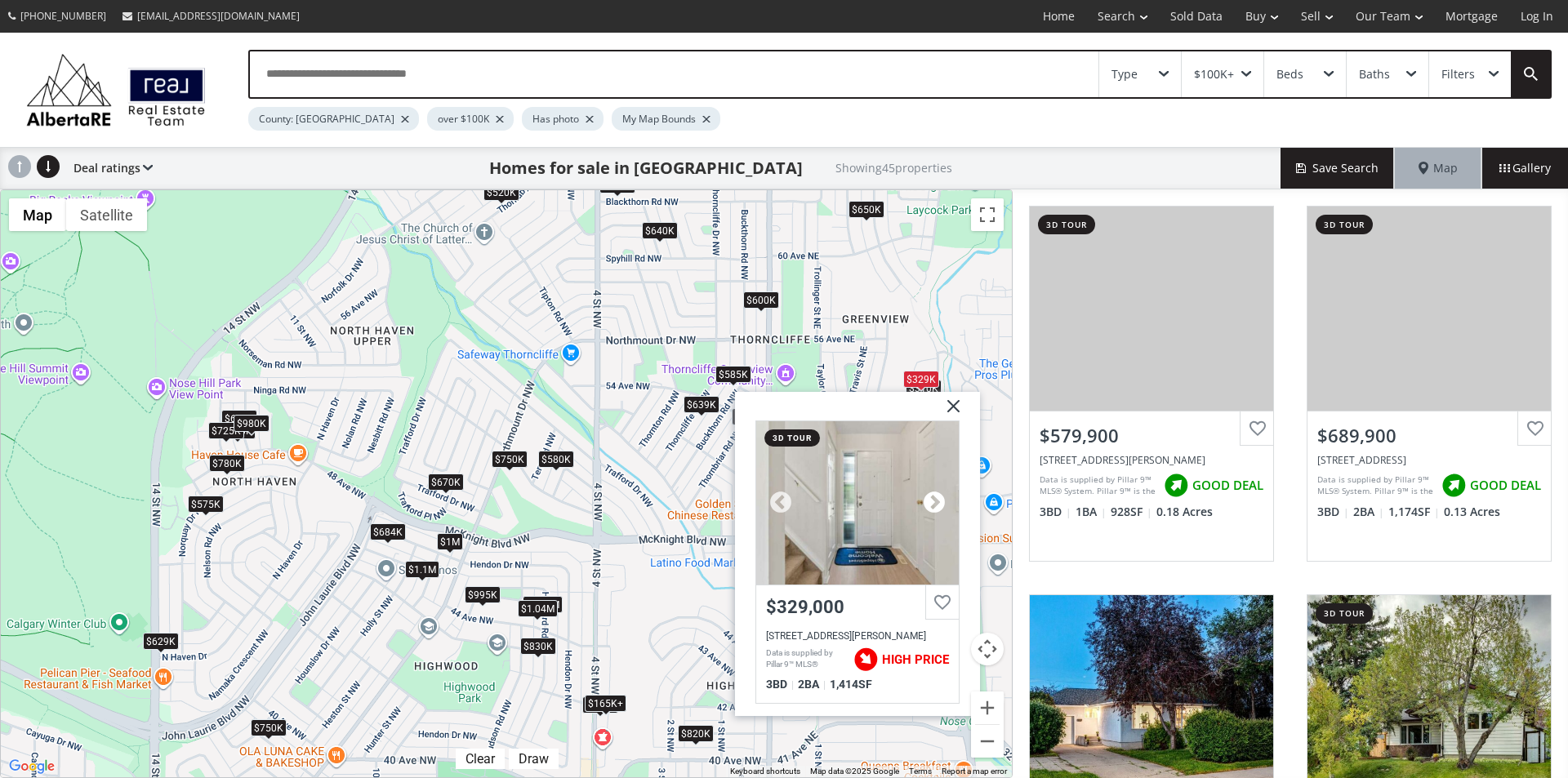
click at [940, 498] on div at bounding box center [934, 503] width 25 height 25
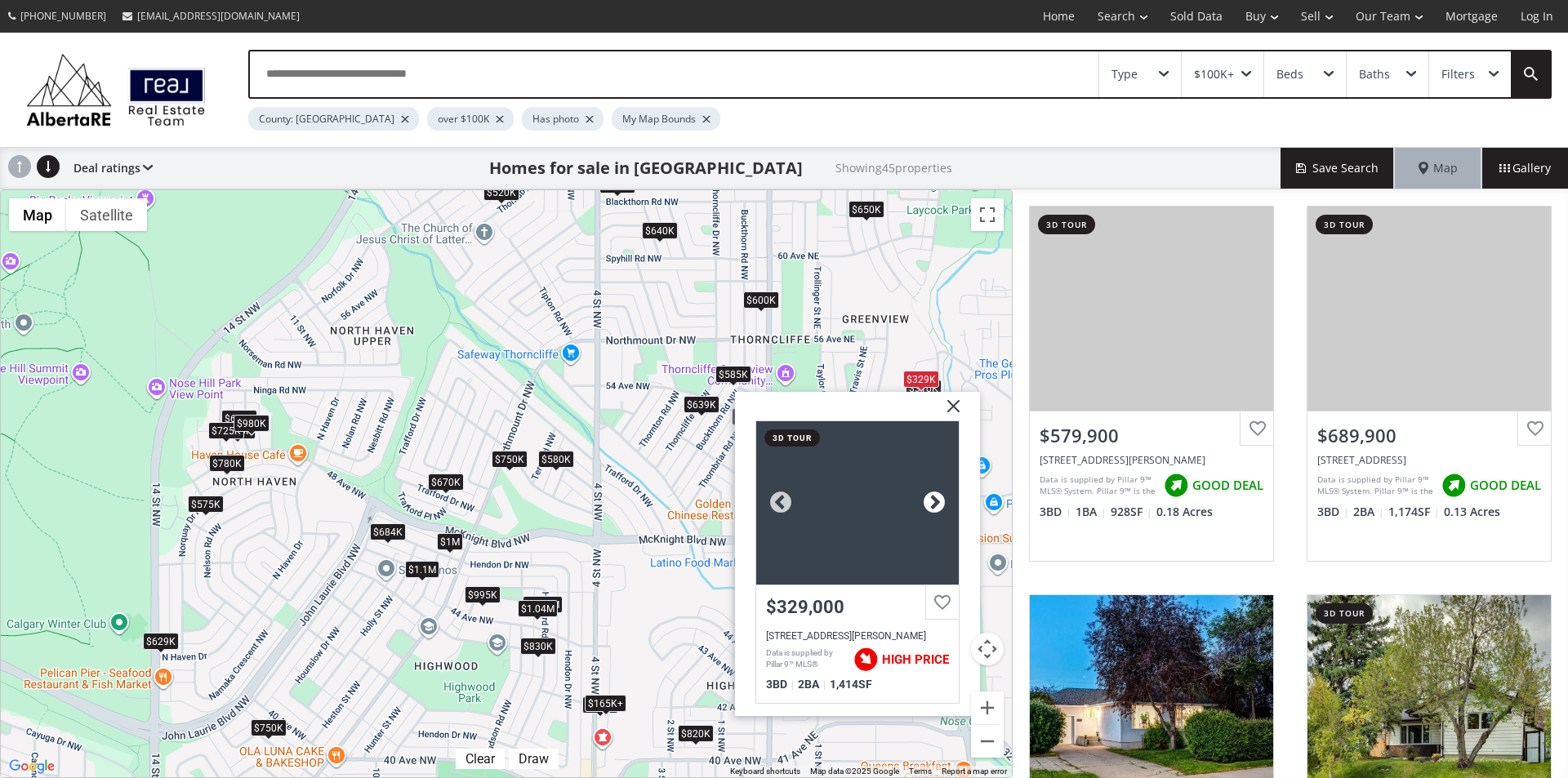
click at [940, 498] on div at bounding box center [934, 503] width 25 height 25
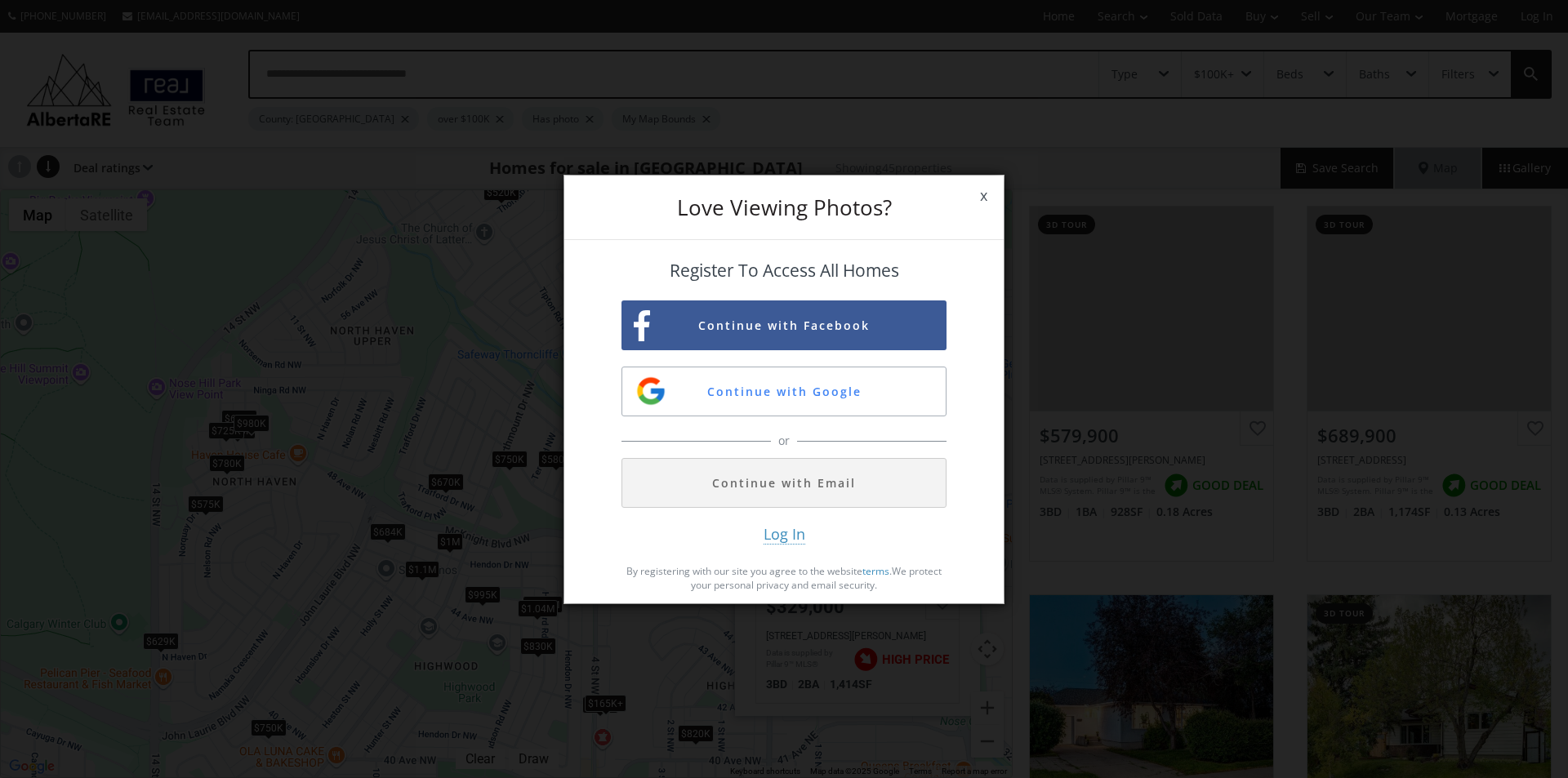
click at [990, 191] on span "x" at bounding box center [984, 195] width 40 height 45
